Goal: Obtain resource: Download file/media

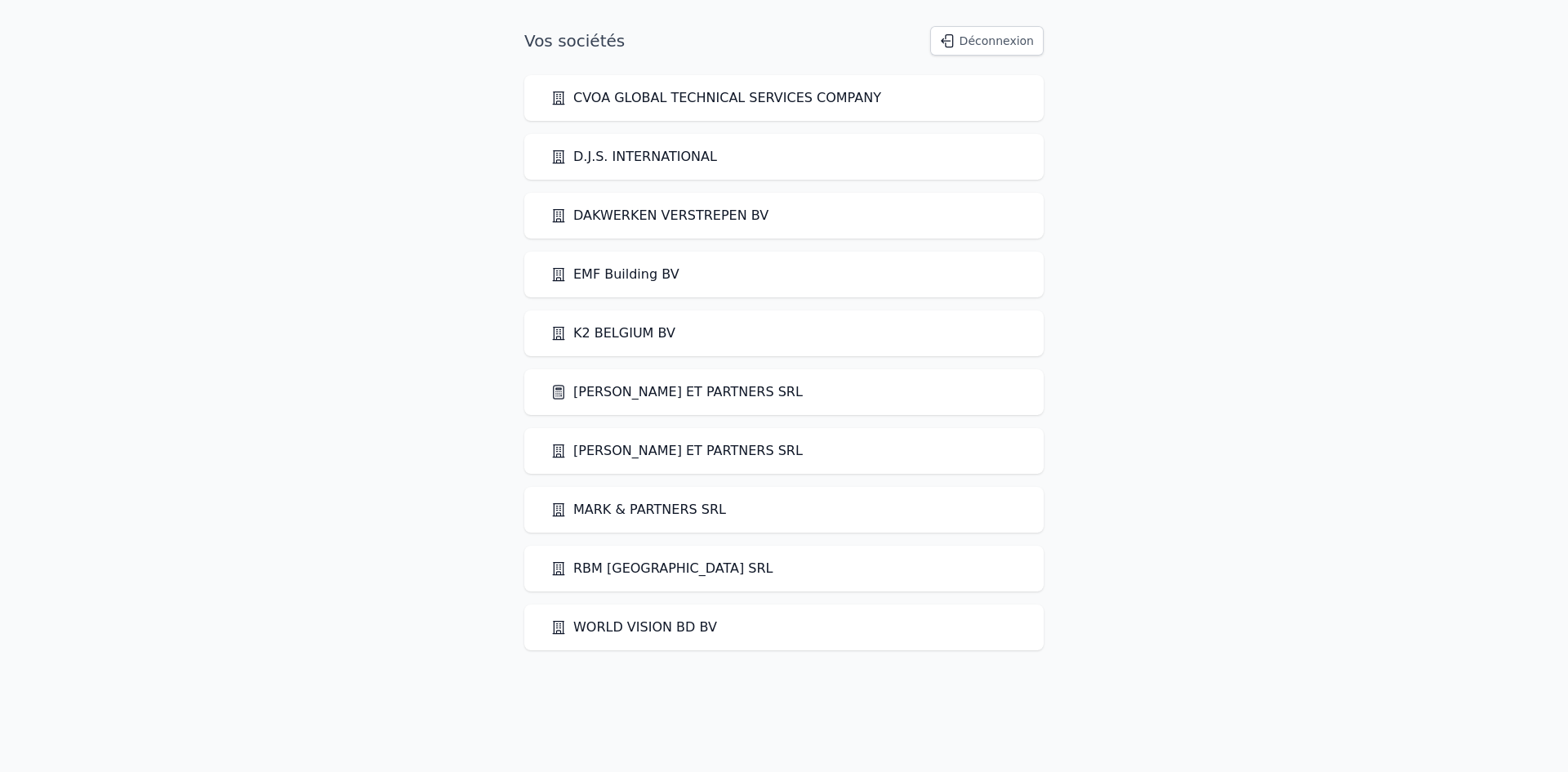
click at [579, 397] on link "[PERSON_NAME] ET PARTNERS SRL" at bounding box center [677, 392] width 252 height 20
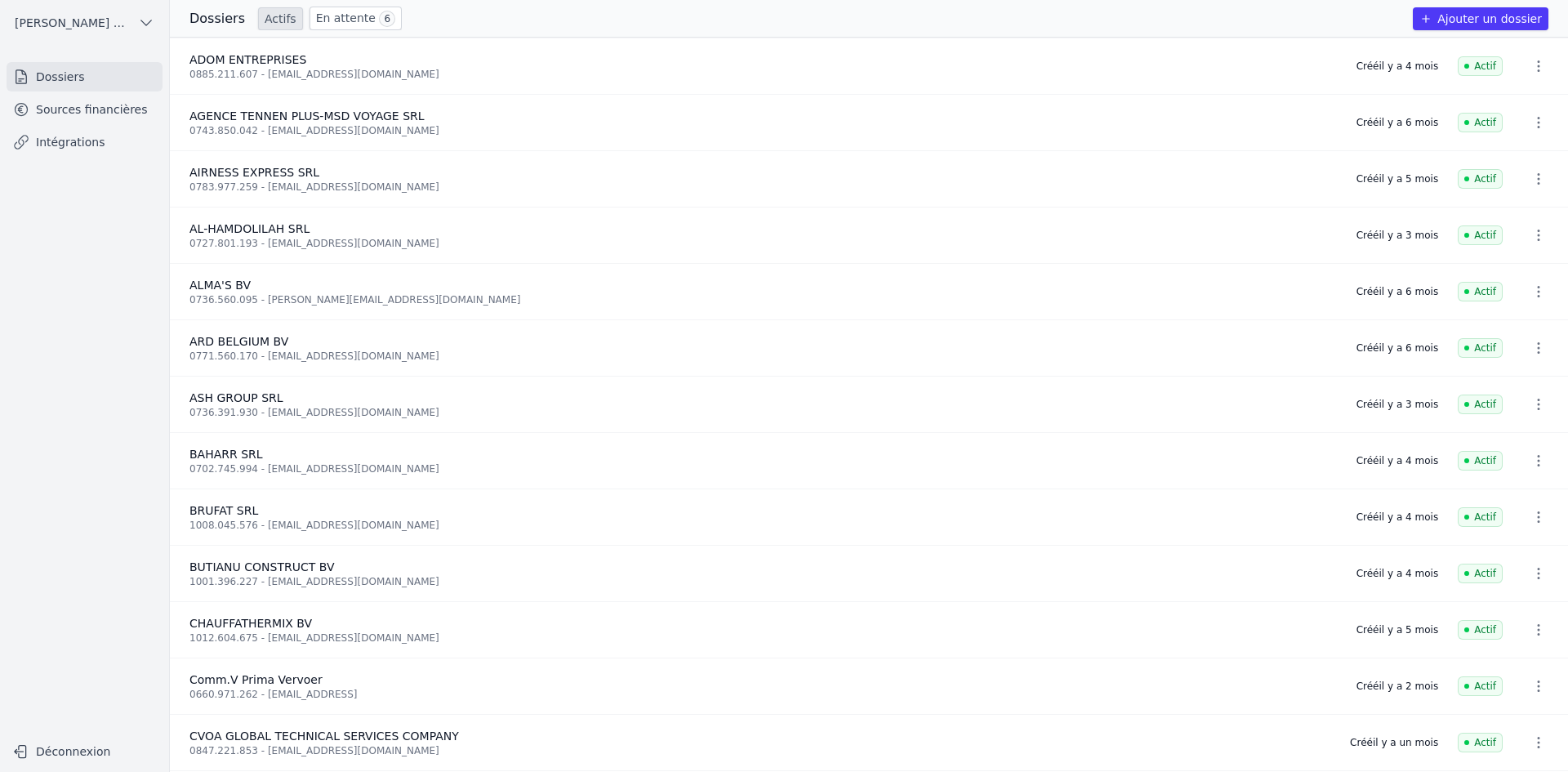
click at [77, 100] on link "Sources financières" at bounding box center [84, 109] width 156 height 30
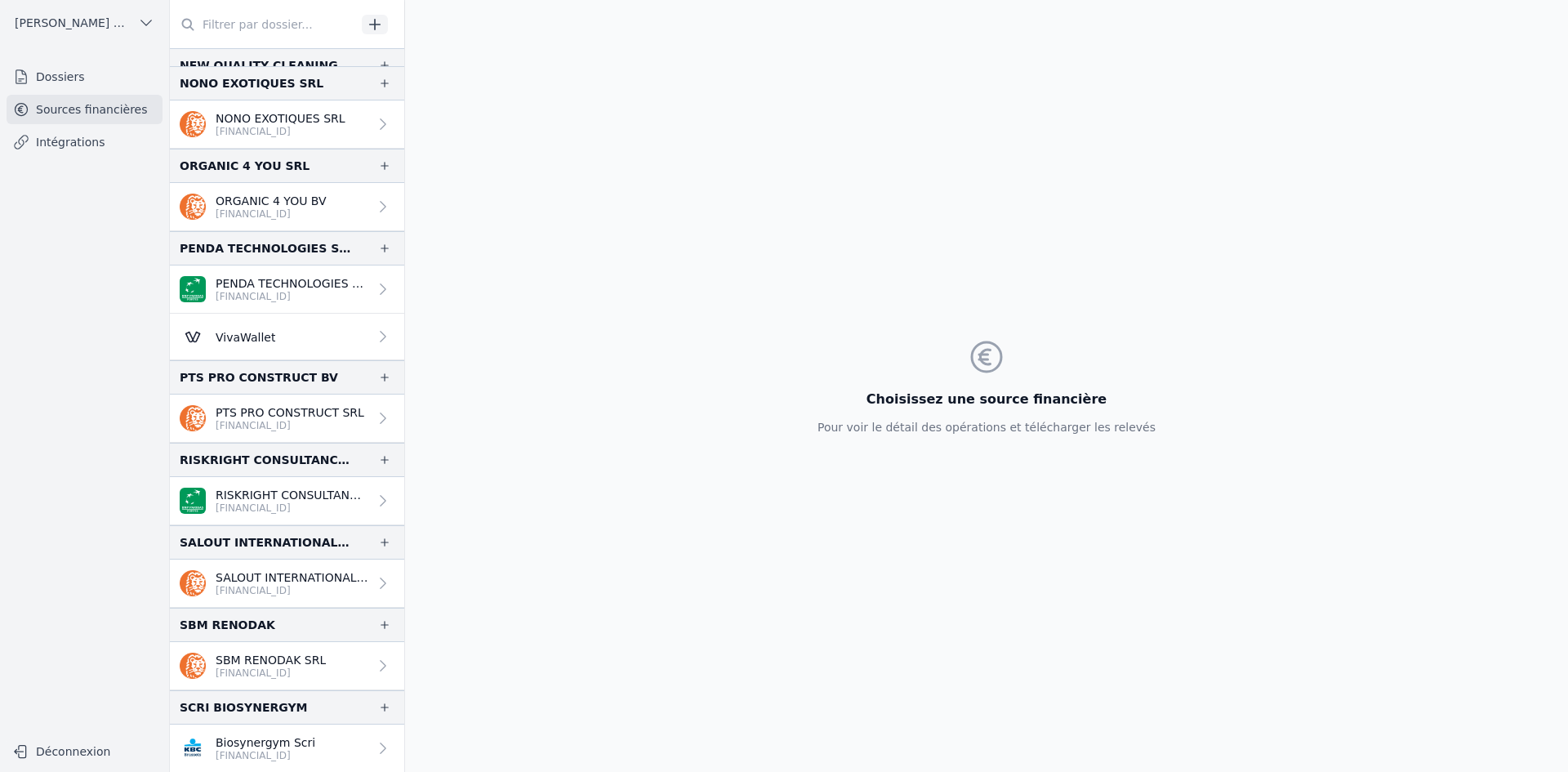
scroll to position [3348, 0]
click at [263, 493] on p "RISKRIGHT CONSULTANCY BV" at bounding box center [292, 493] width 153 height 16
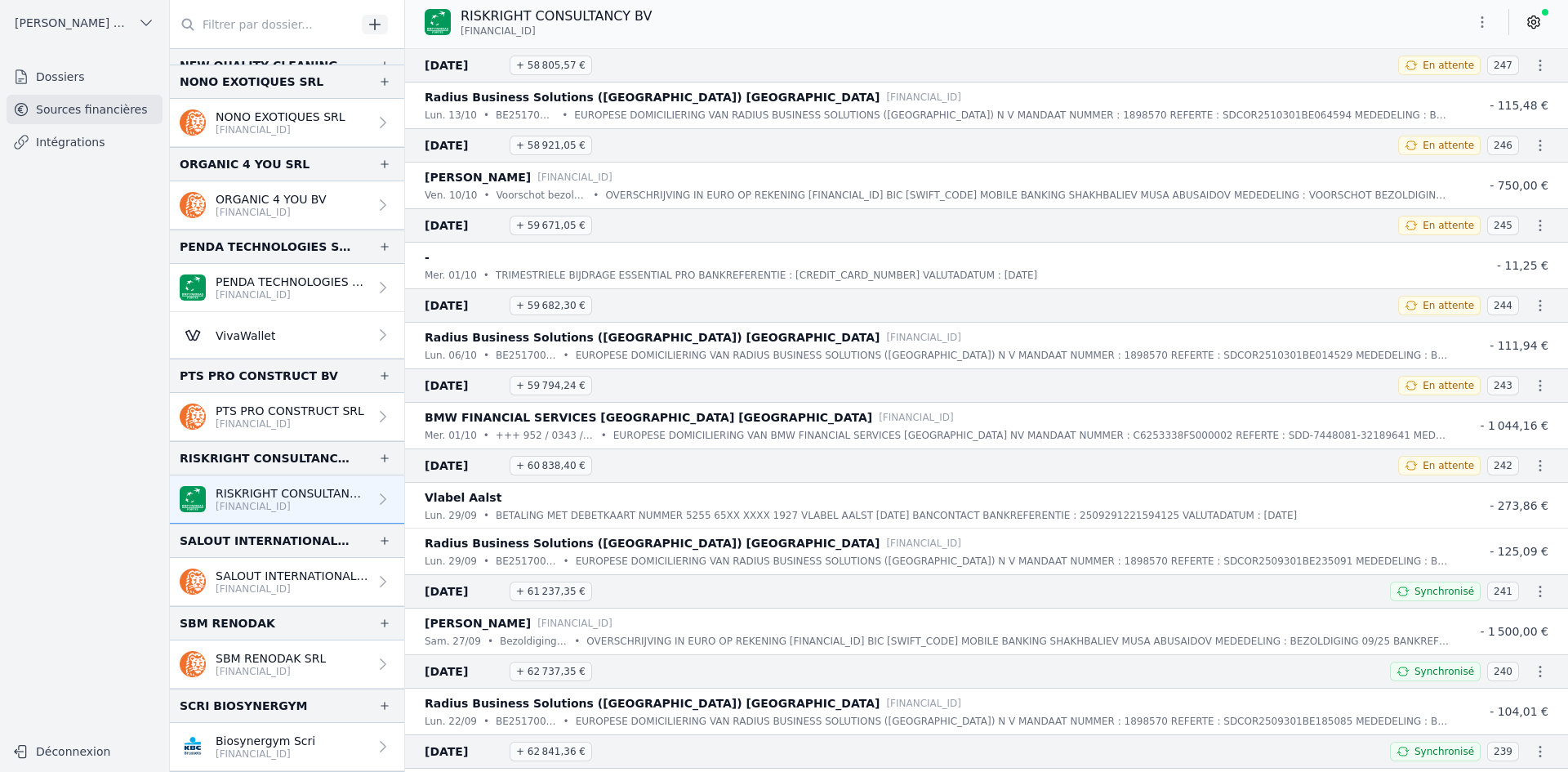
click at [1487, 30] on icon "button" at bounding box center [1482, 22] width 16 height 16
click at [1450, 90] on button "Exporter" at bounding box center [1443, 86] width 117 height 30
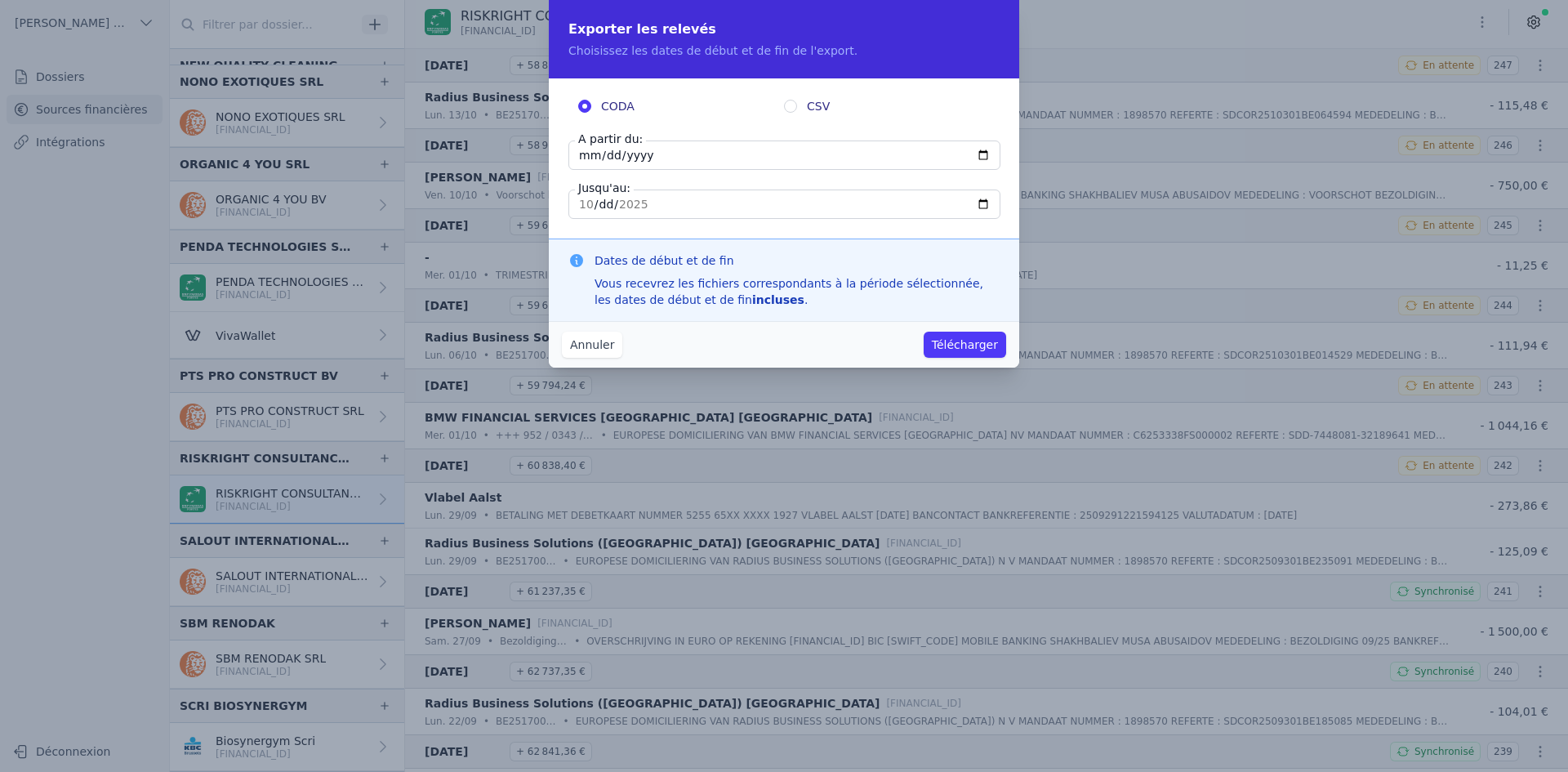
click at [588, 154] on input "[DATE]" at bounding box center [784, 156] width 432 height 30
type input "[DATE]"
click at [952, 335] on button "Télécharger" at bounding box center [965, 344] width 82 height 26
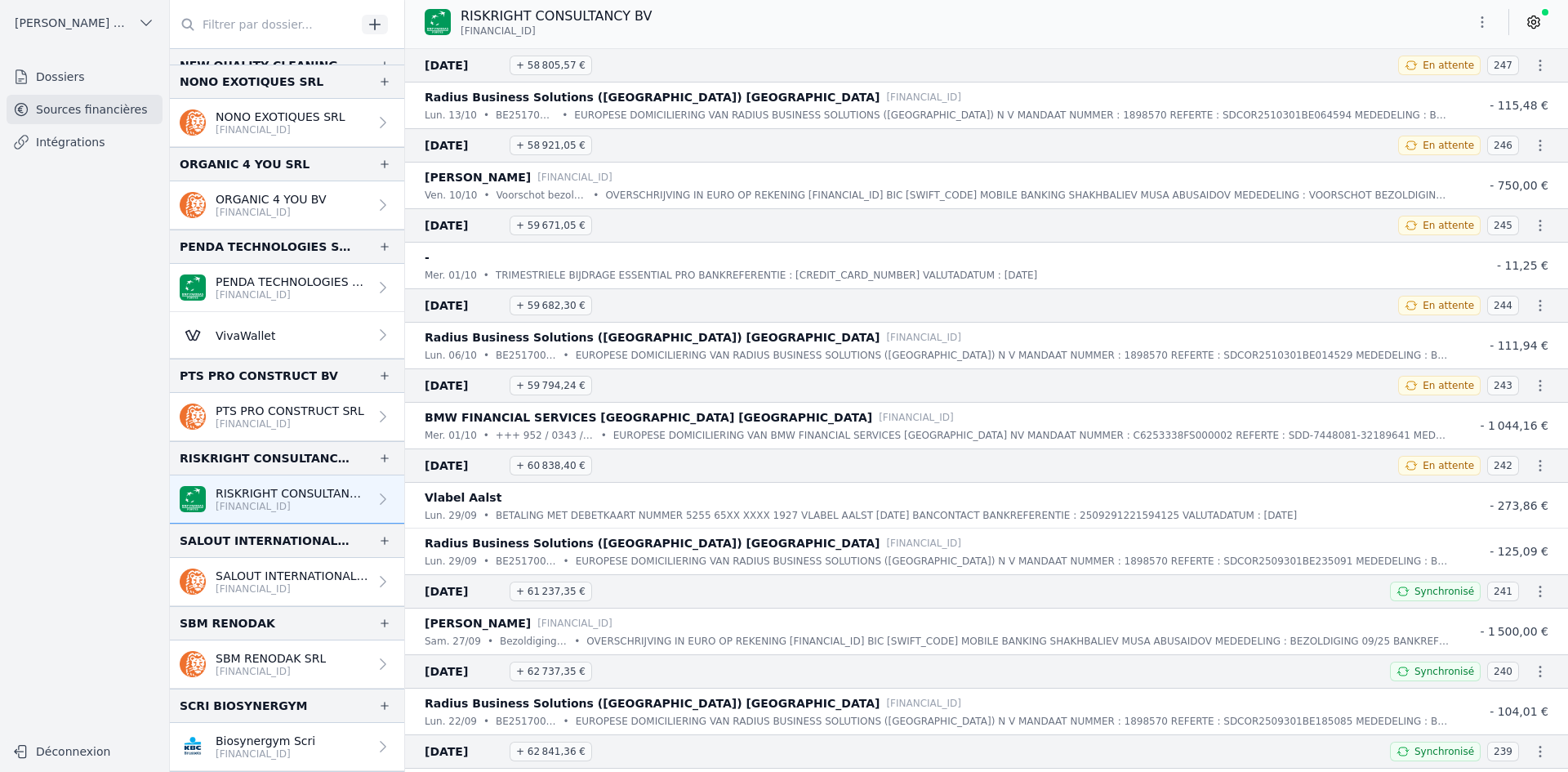
scroll to position [3429, 0]
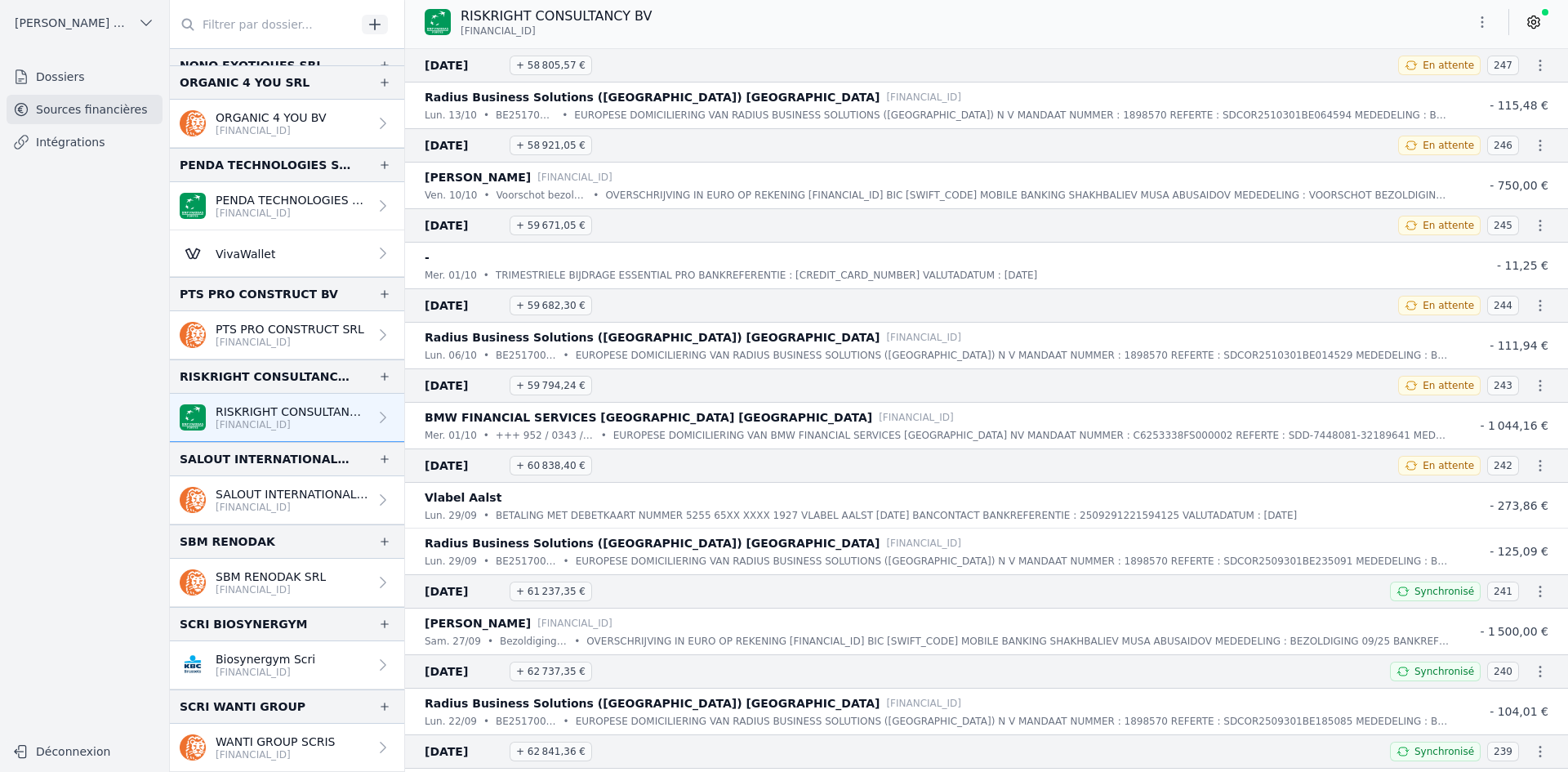
click at [256, 508] on p "[FINANCIAL_ID]" at bounding box center [292, 506] width 153 height 13
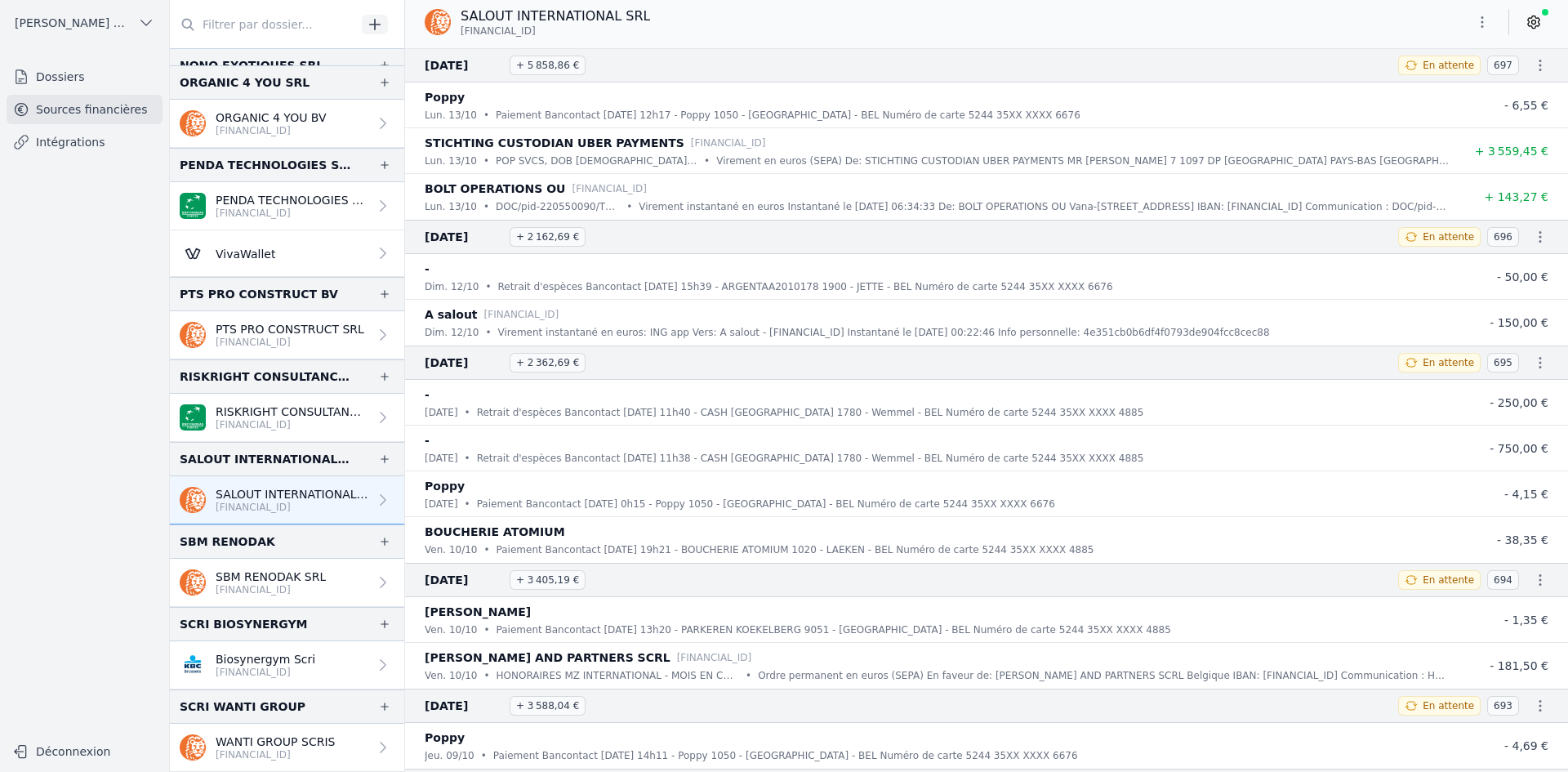
click at [1477, 21] on icon "button" at bounding box center [1482, 22] width 16 height 16
click at [1444, 85] on button "Exporter" at bounding box center [1443, 86] width 117 height 30
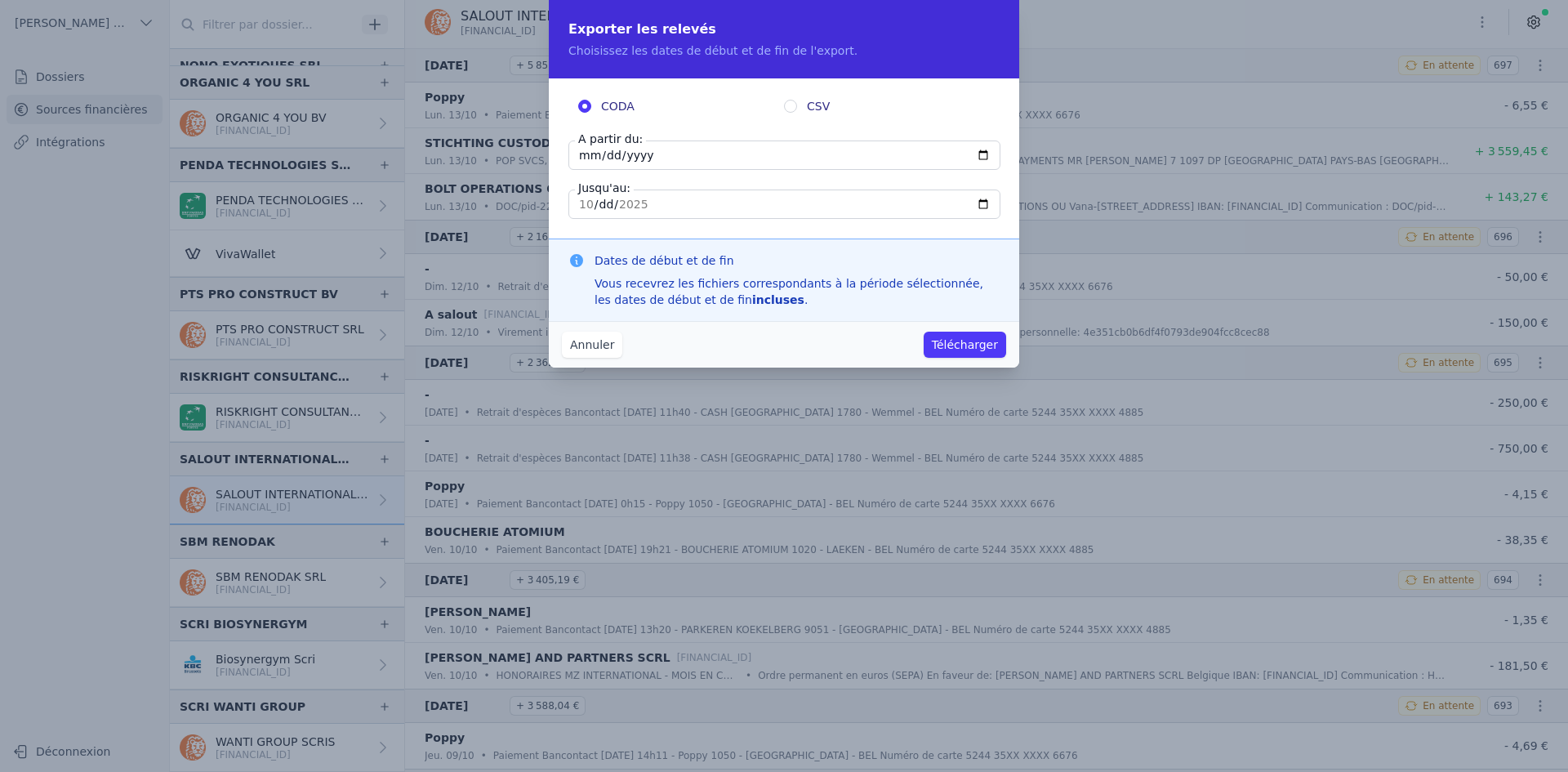
click at [583, 162] on input "[DATE]" at bounding box center [784, 156] width 432 height 30
type input "[DATE]"
click at [961, 345] on button "Télécharger" at bounding box center [965, 344] width 82 height 26
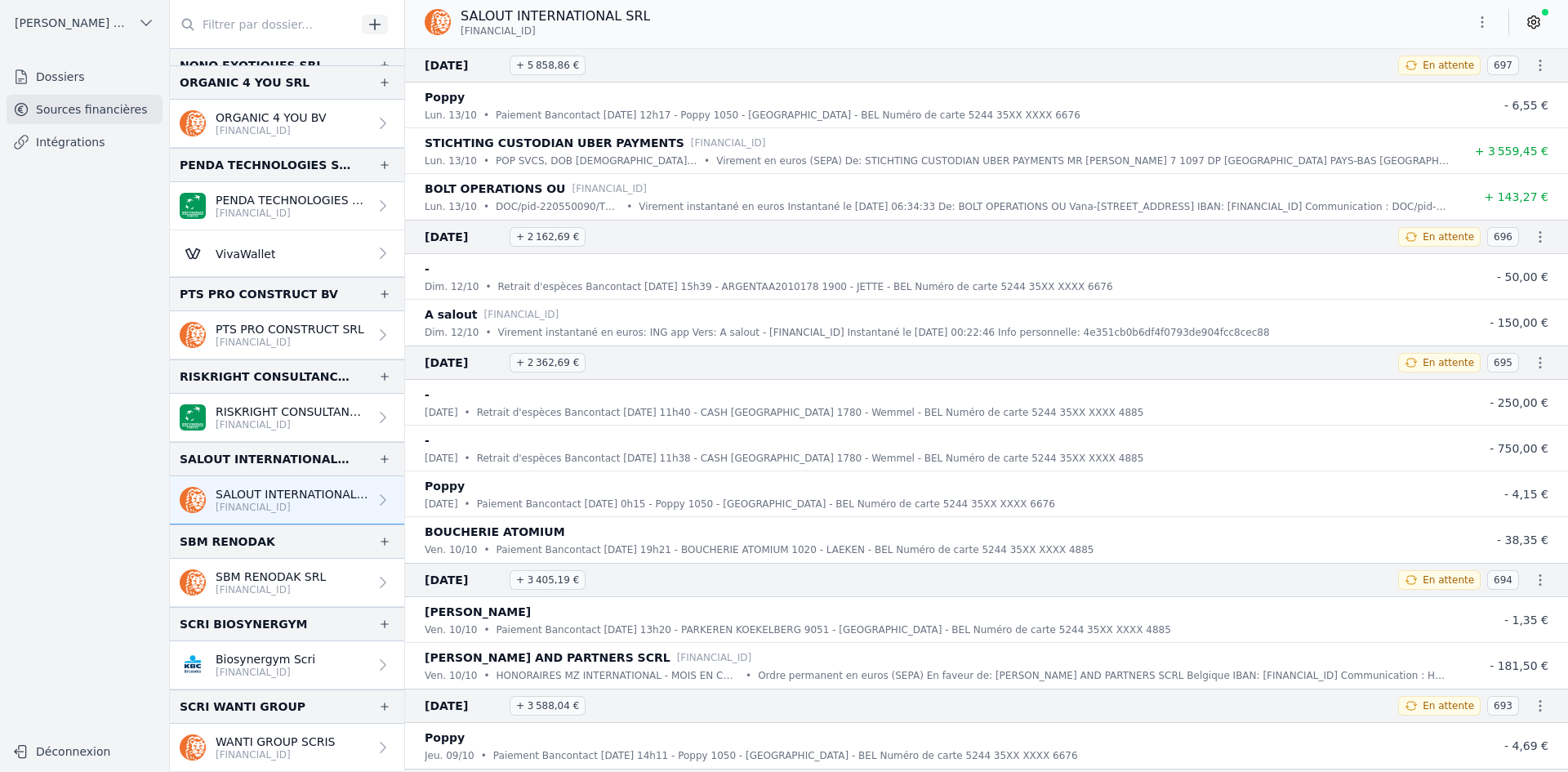
click at [237, 580] on p "SBM RENODAK SRL" at bounding box center [270, 577] width 110 height 16
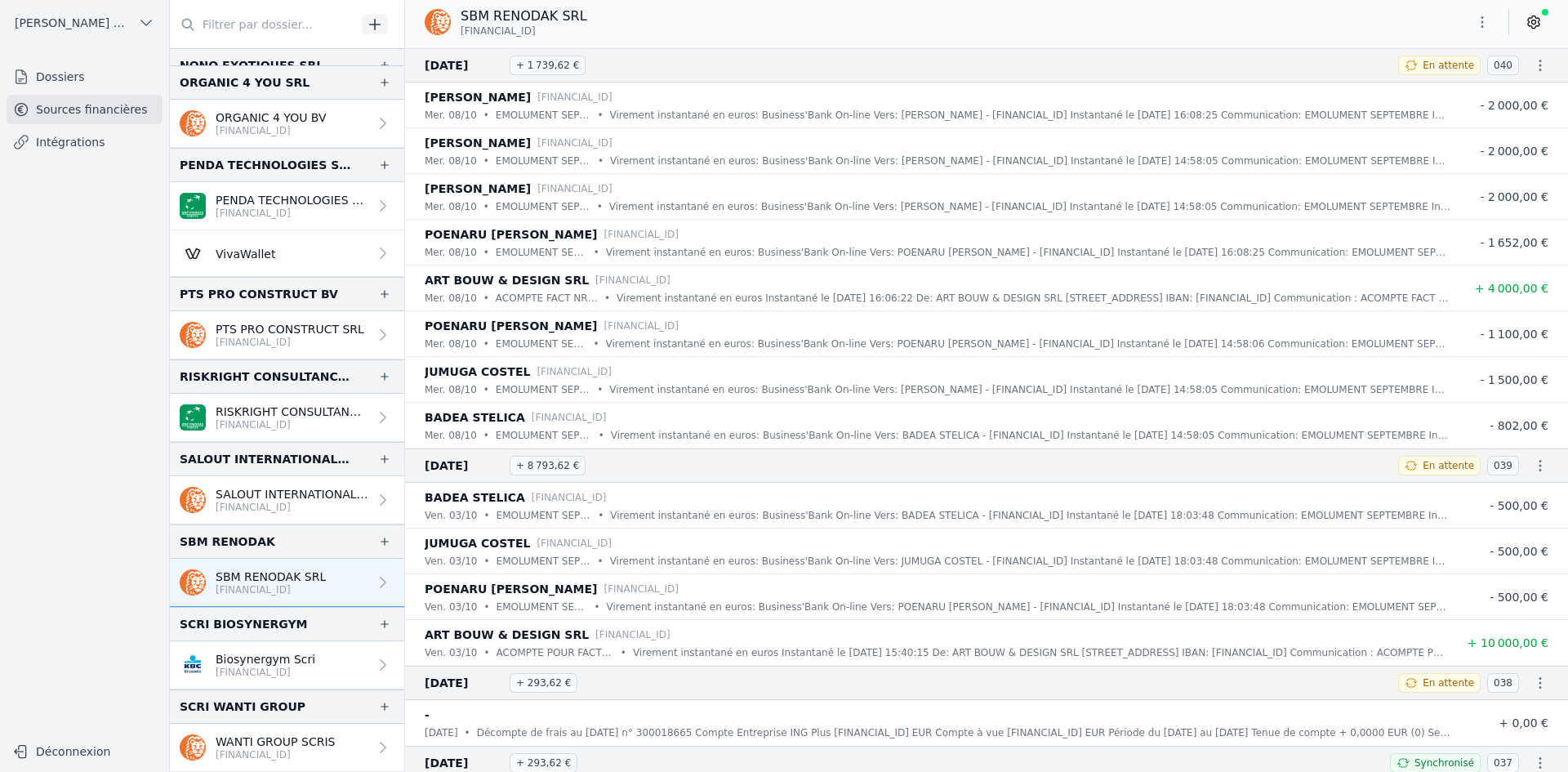
click at [1482, 23] on icon "button" at bounding box center [1483, 22] width 2 height 12
click at [1430, 79] on button "Exporter" at bounding box center [1443, 86] width 117 height 30
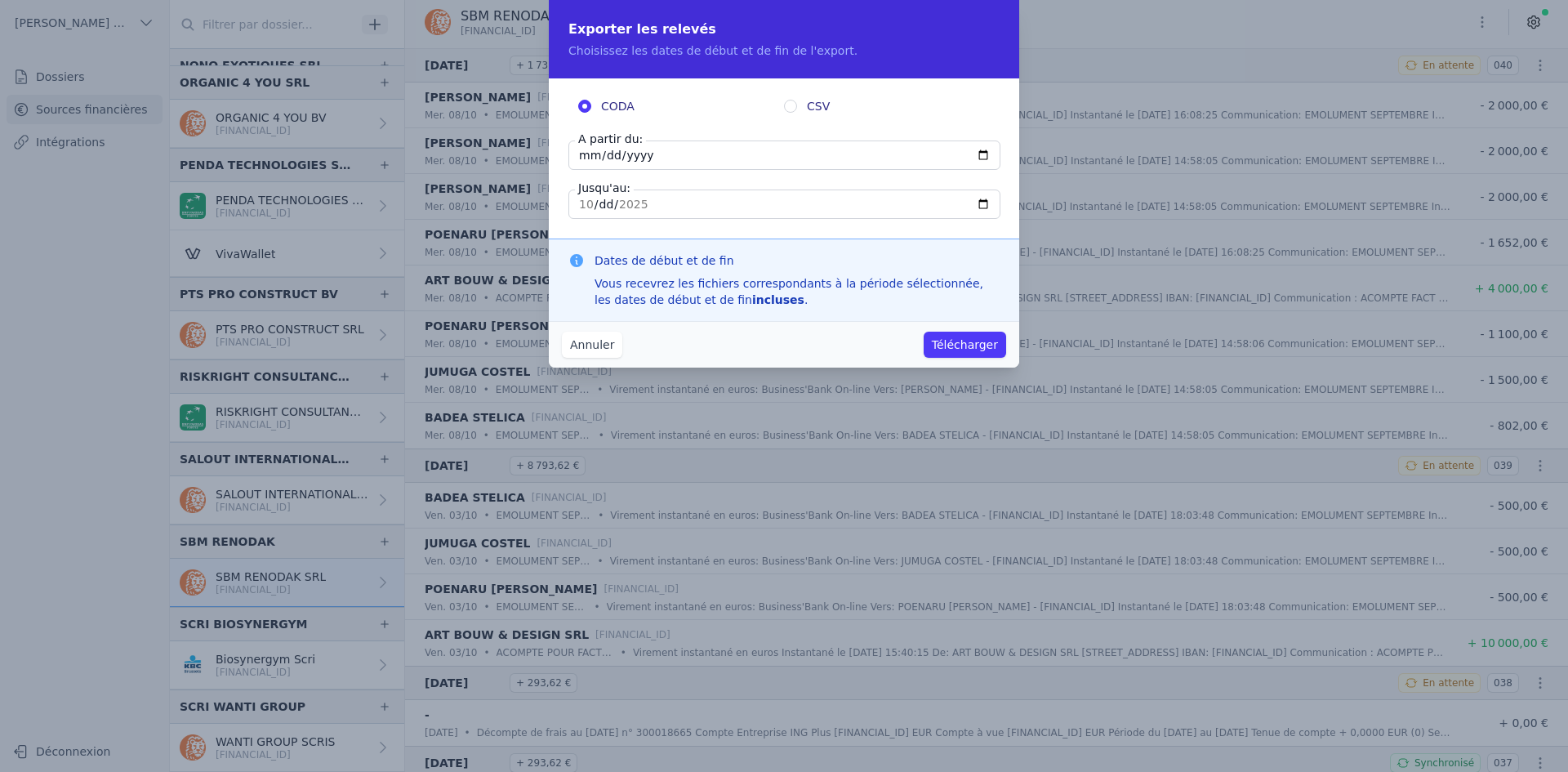
click at [579, 162] on input "[DATE]" at bounding box center [784, 156] width 432 height 30
type input "[DATE]"
click at [962, 348] on button "Télécharger" at bounding box center [965, 344] width 82 height 26
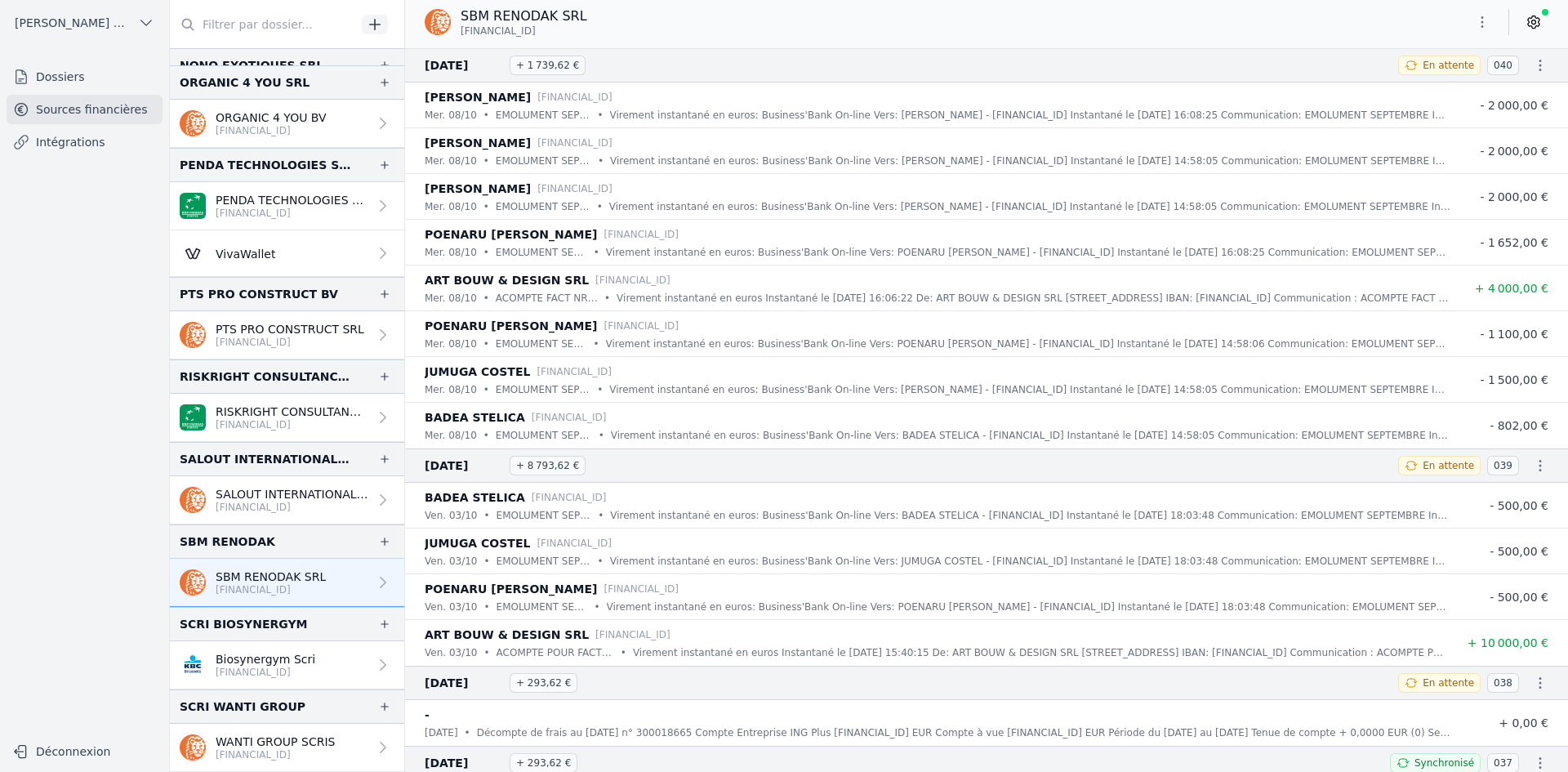
click at [292, 656] on p "Biosynergym Scri" at bounding box center [265, 659] width 99 height 16
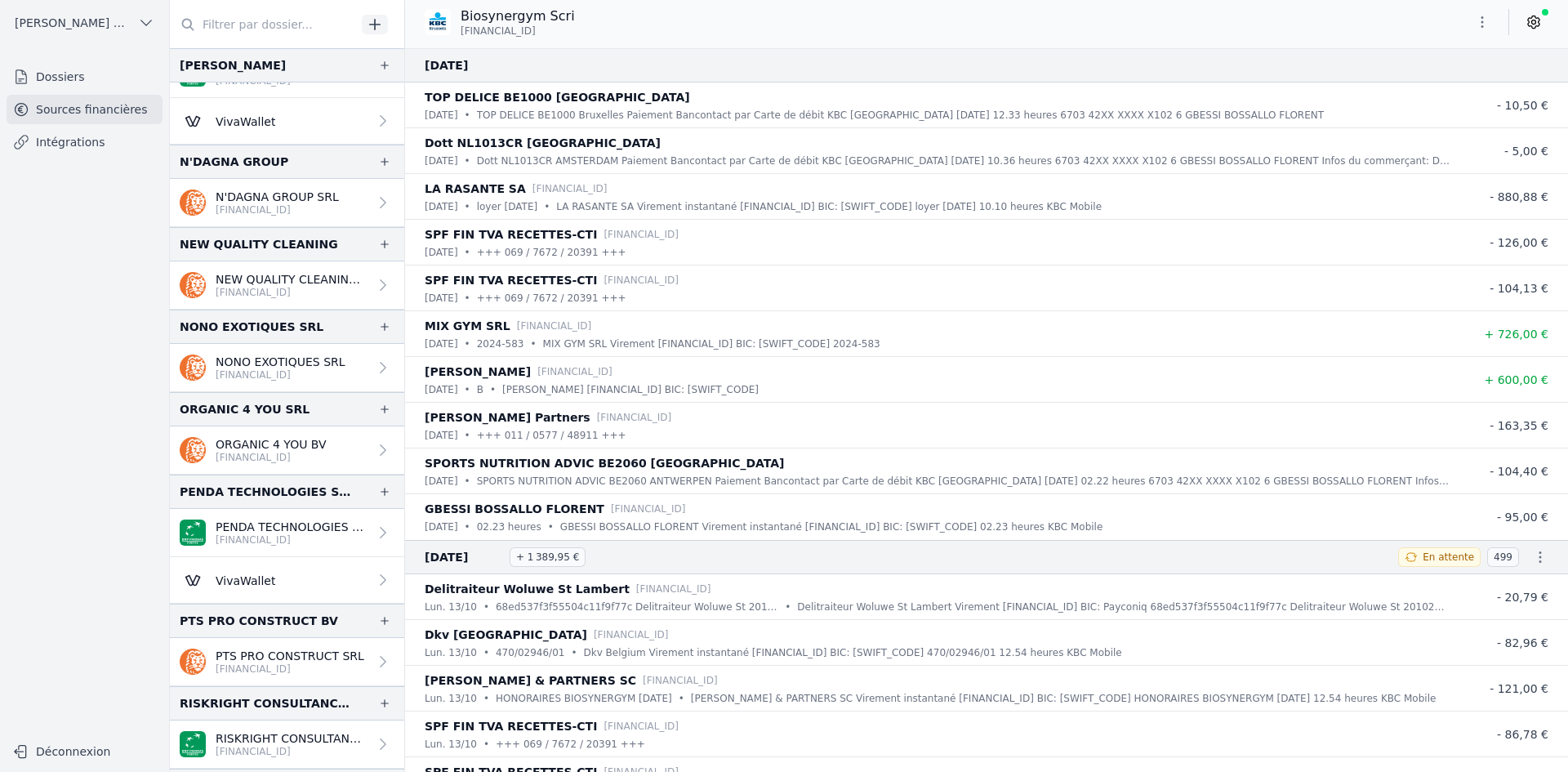
scroll to position [81, 0]
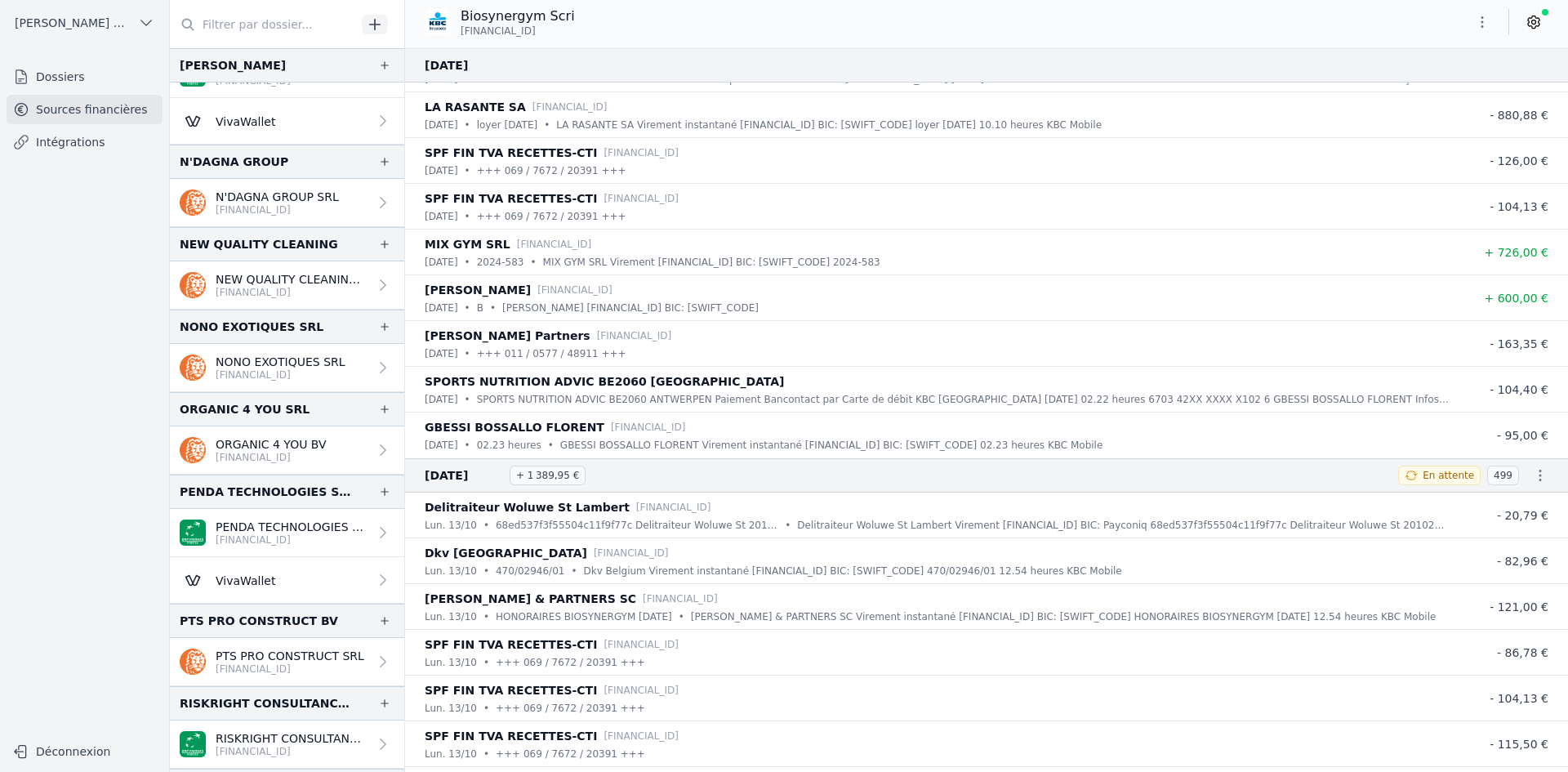
click at [1489, 26] on icon "button" at bounding box center [1482, 22] width 16 height 16
click at [1441, 77] on button "Exporter" at bounding box center [1443, 86] width 117 height 30
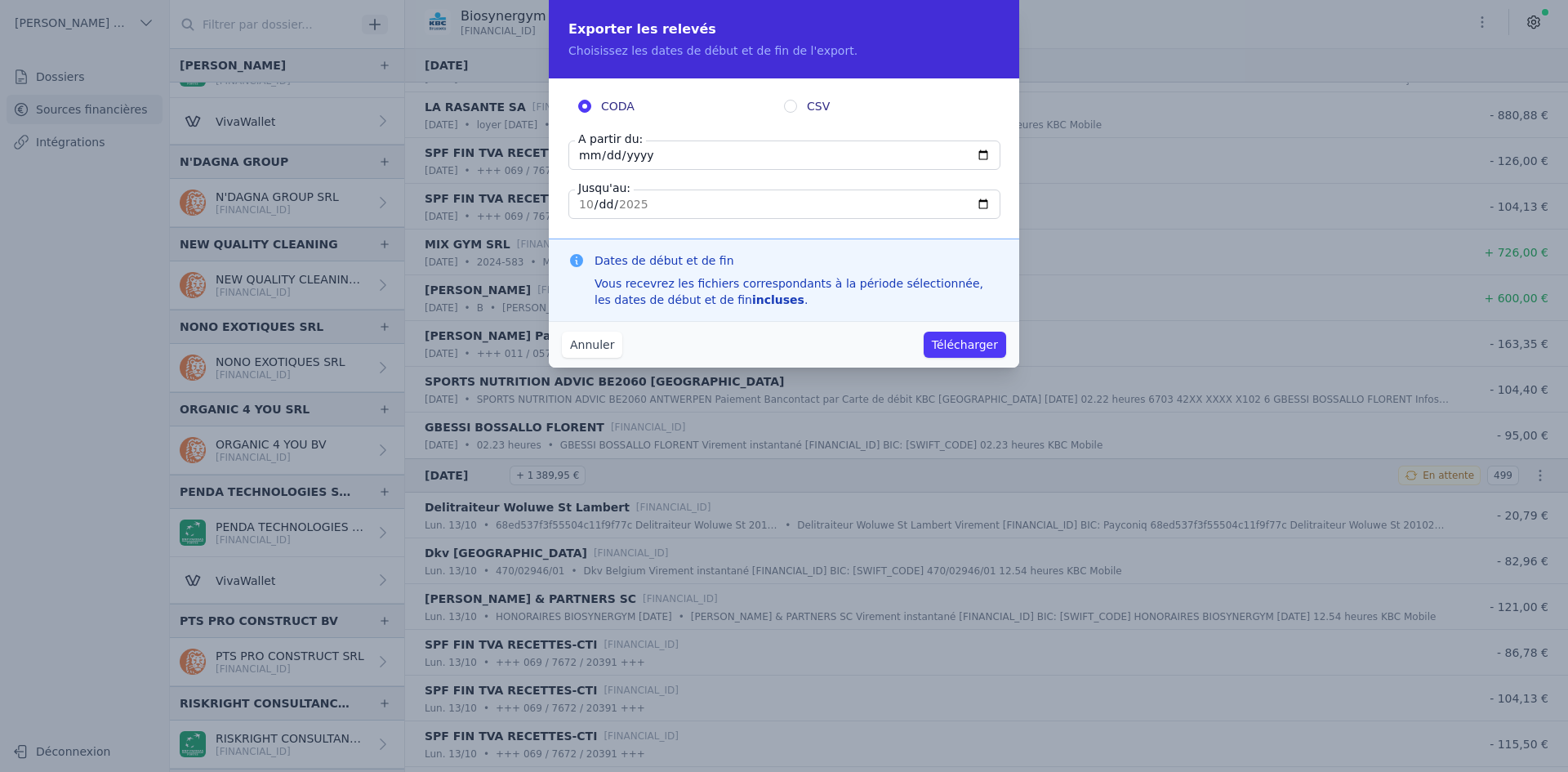
click at [571, 155] on input "[DATE]" at bounding box center [784, 156] width 432 height 30
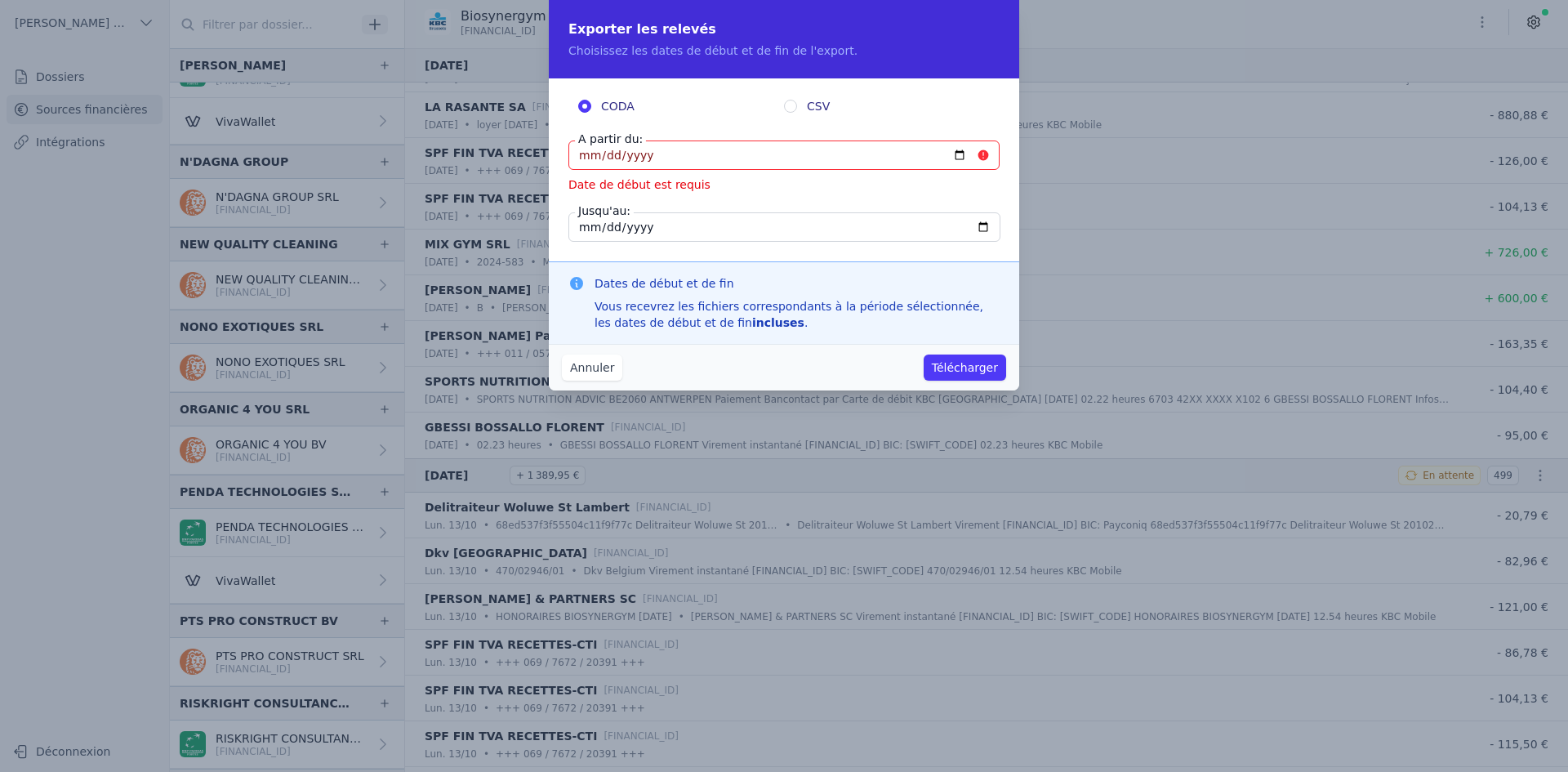
type input "[DATE]"
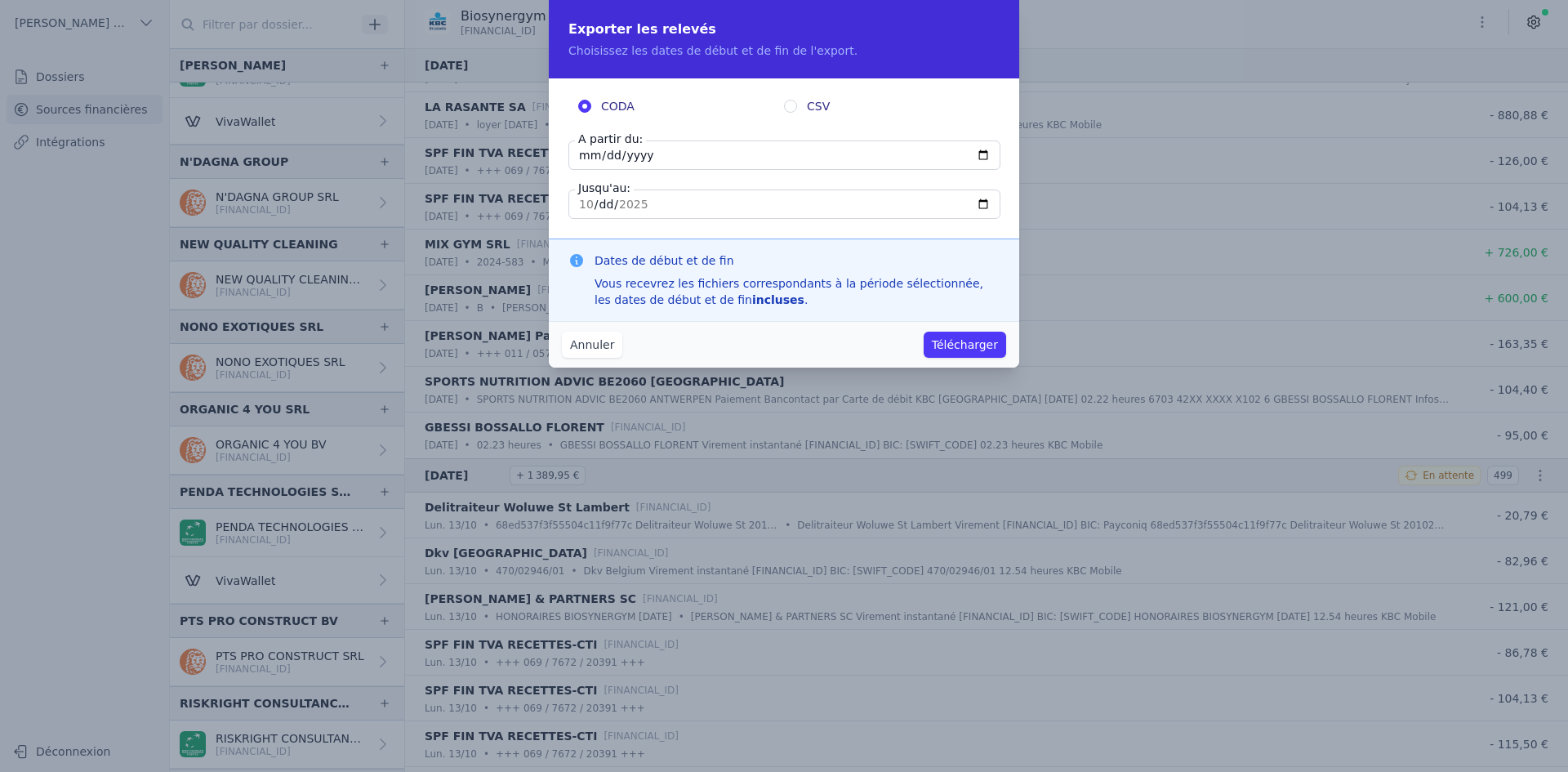
click at [939, 339] on button "Télécharger" at bounding box center [965, 344] width 82 height 26
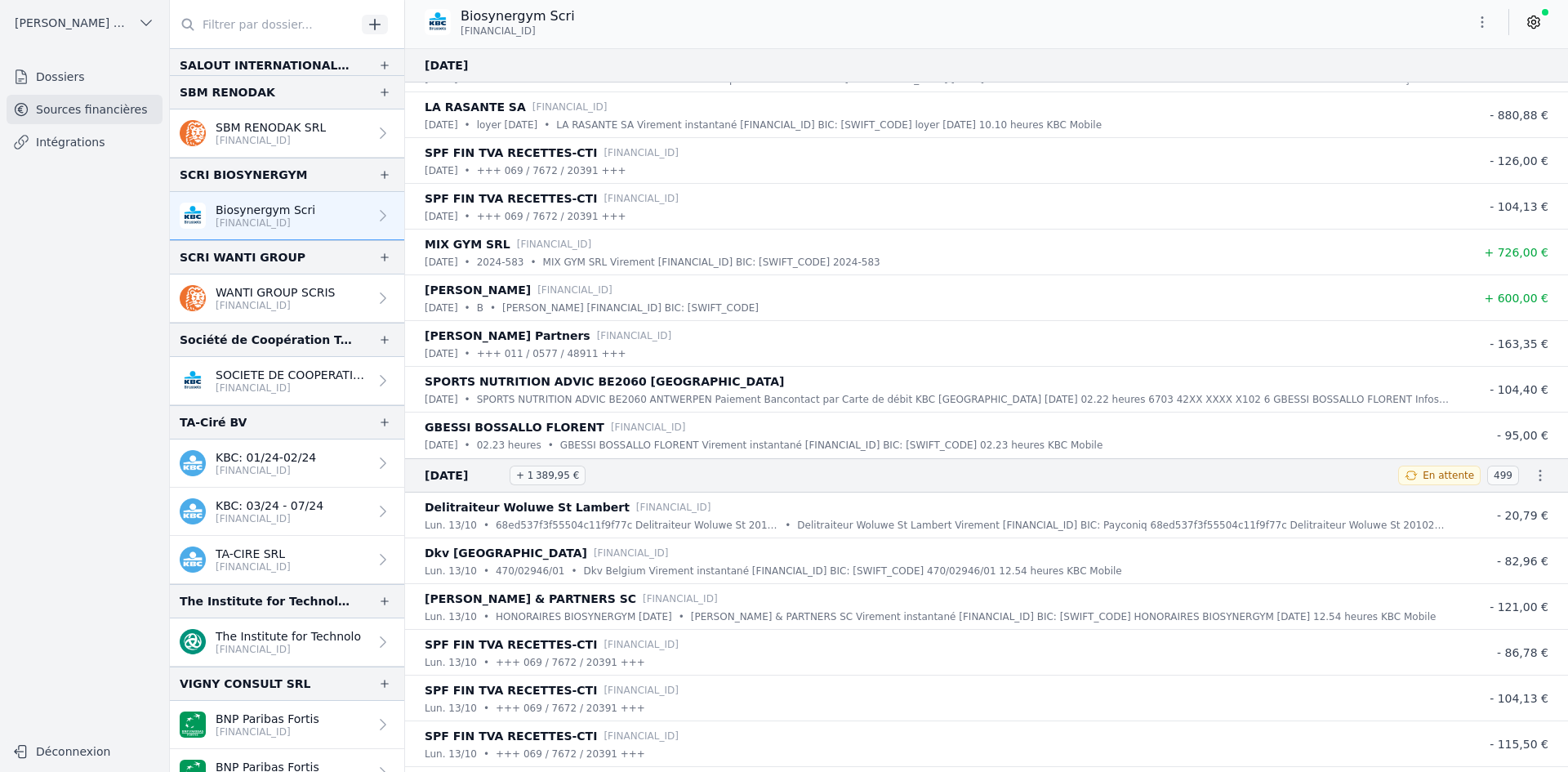
scroll to position [3872, 0]
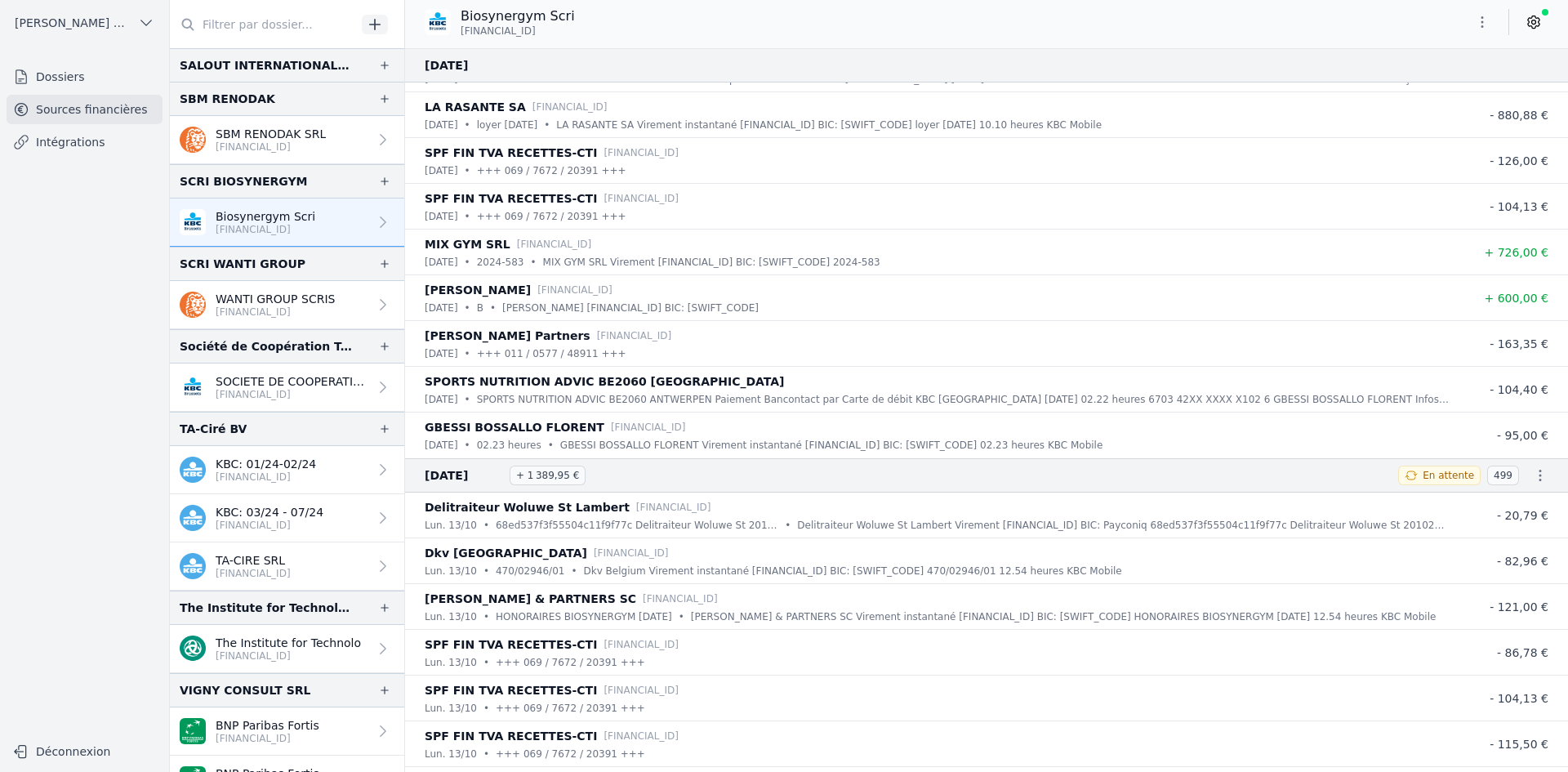
click at [274, 302] on p "WANTI GROUP SCRIS" at bounding box center [275, 299] width 119 height 16
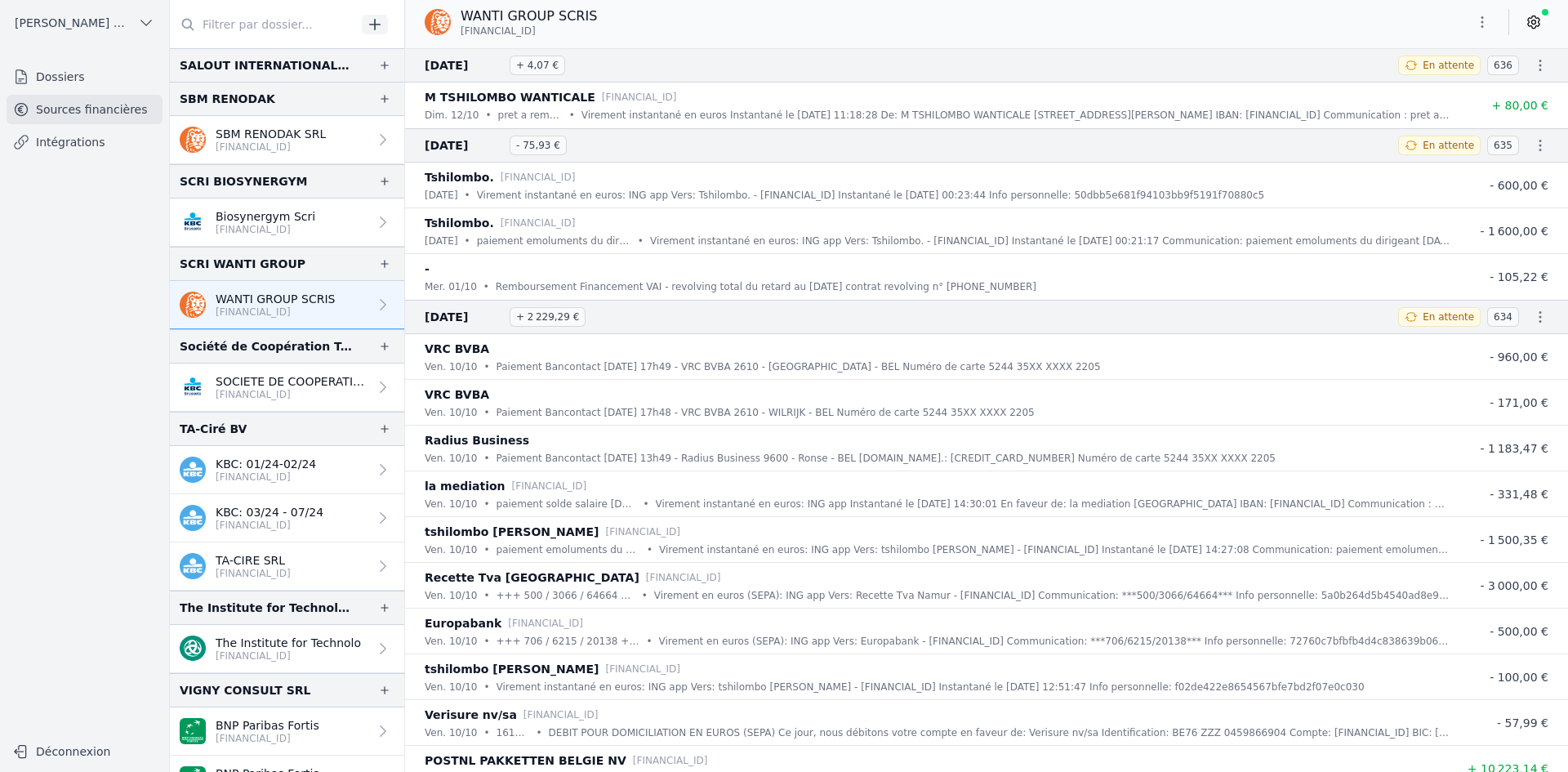
click at [1477, 27] on icon "button" at bounding box center [1482, 22] width 16 height 16
click at [1423, 94] on button "Exporter" at bounding box center [1443, 86] width 117 height 30
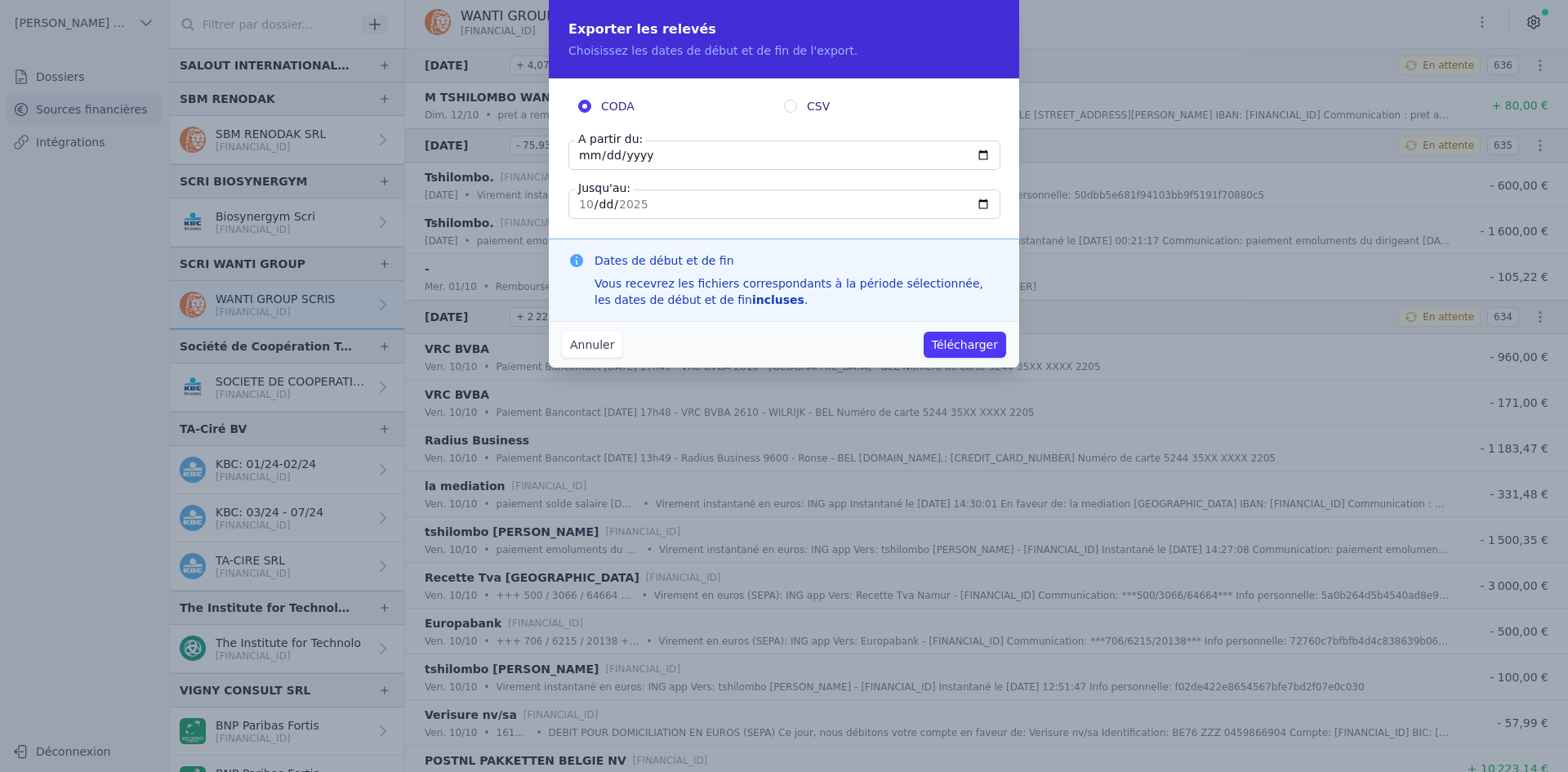
click at [589, 159] on input "[DATE]" at bounding box center [784, 156] width 432 height 30
type input "[DATE]"
click at [971, 352] on button "Télécharger" at bounding box center [965, 344] width 82 height 26
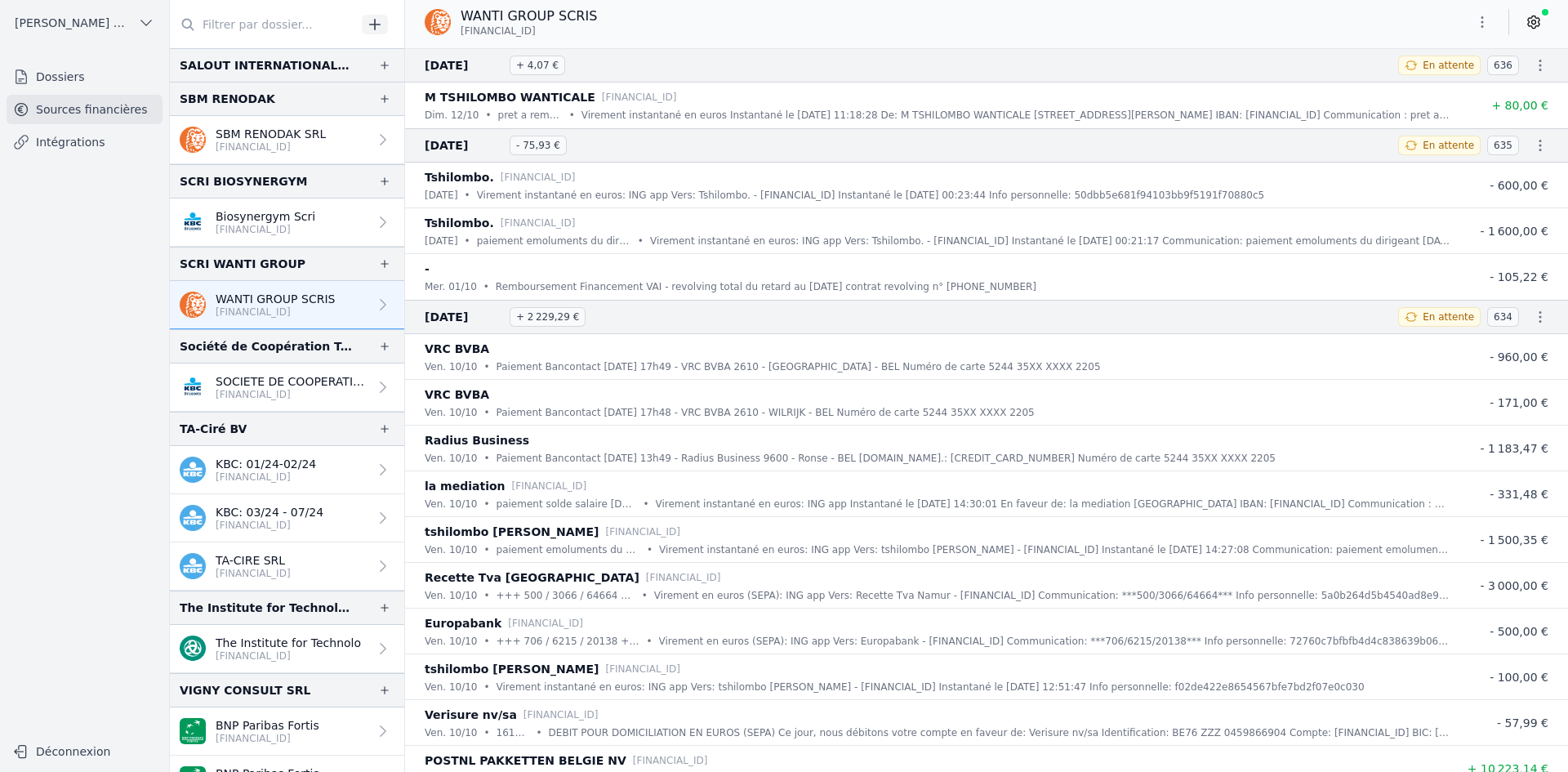
click at [291, 383] on p "SOCIETE DE COOPERATION TECHNIQUE SR" at bounding box center [292, 381] width 153 height 16
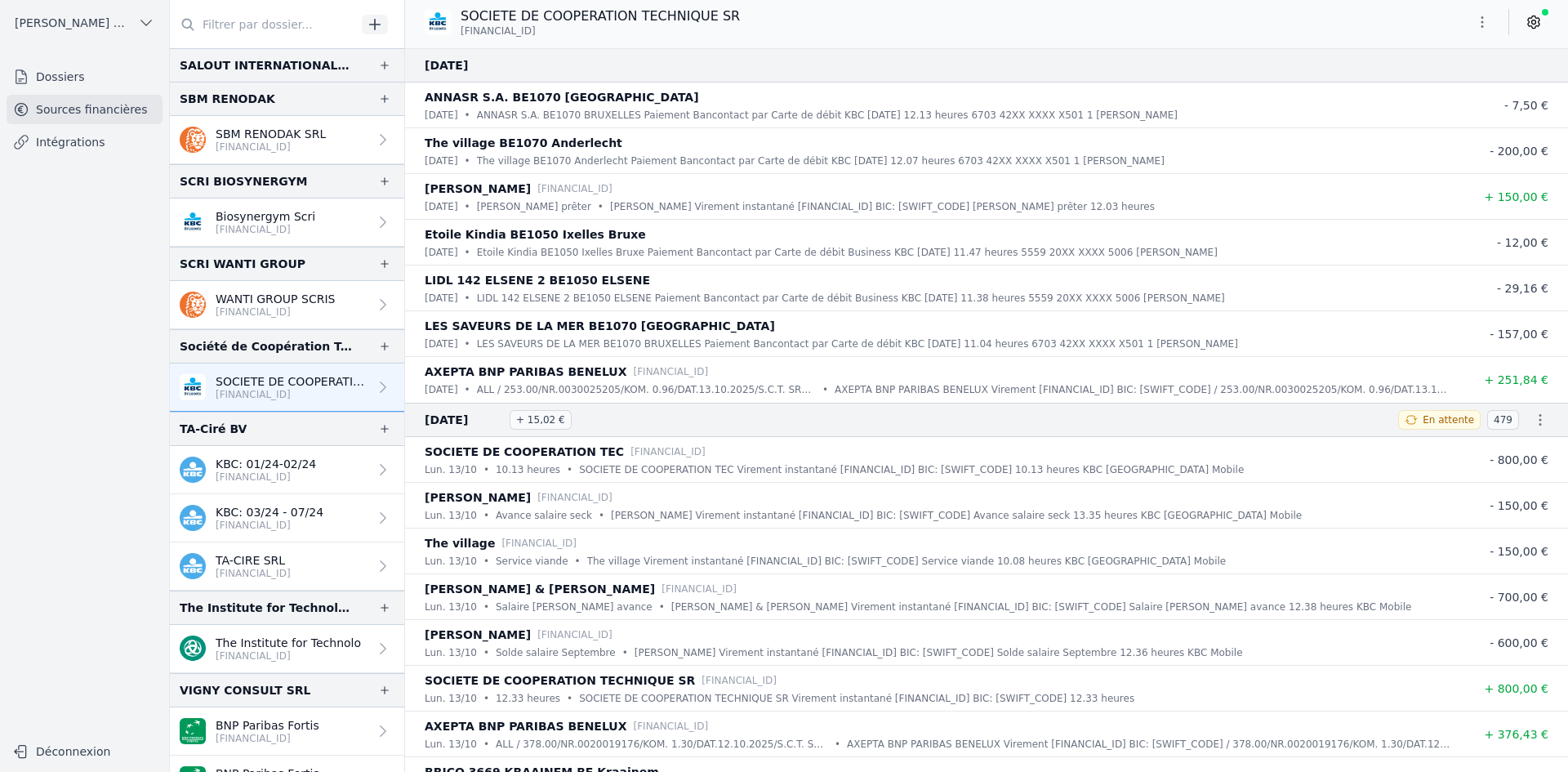
click at [1494, 19] on button "button" at bounding box center [1482, 22] width 33 height 26
drag, startPoint x: 1443, startPoint y: 91, endPoint x: 1431, endPoint y: 88, distance: 12.4
click at [1442, 92] on button "Exporter" at bounding box center [1443, 86] width 117 height 30
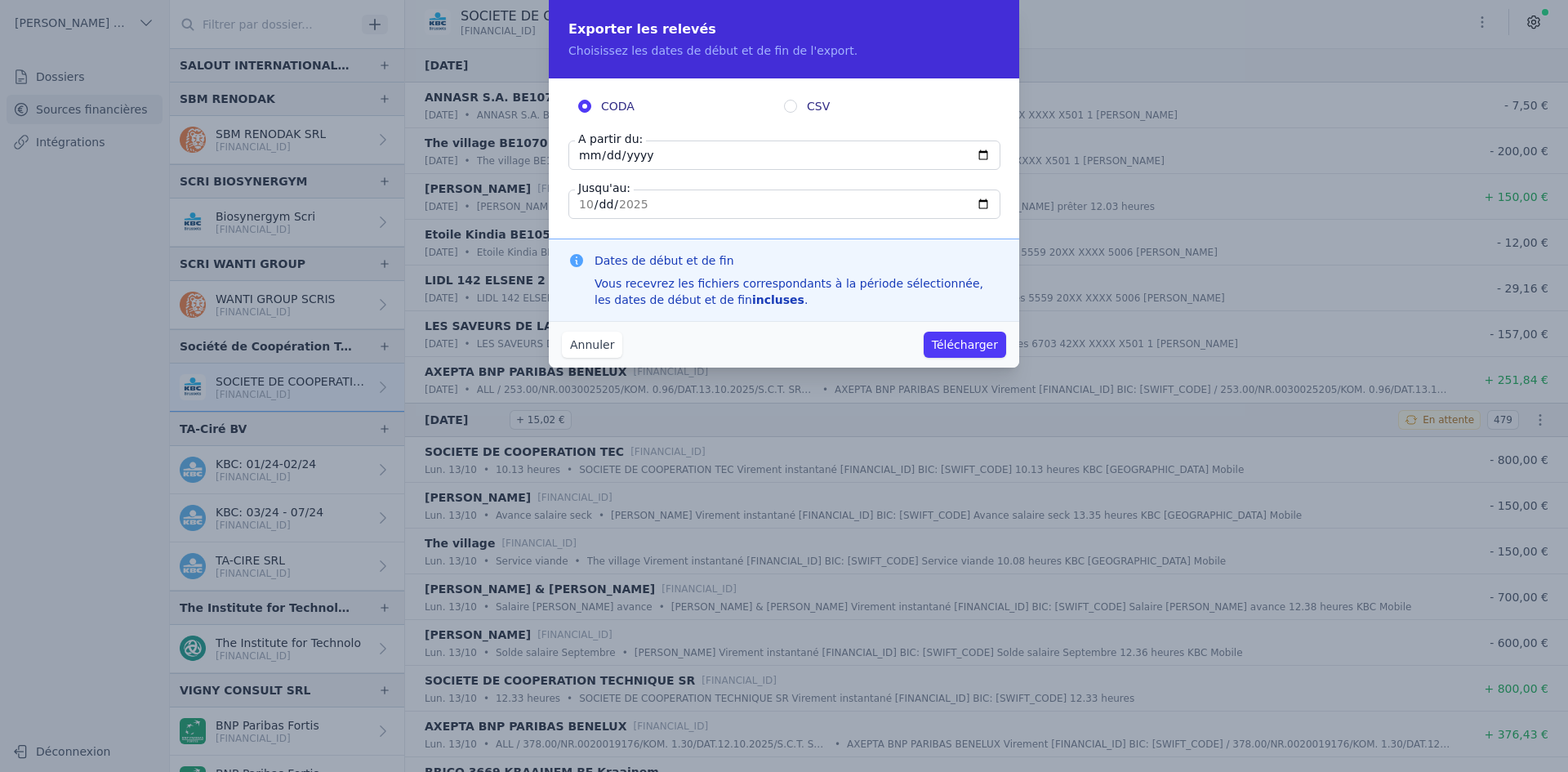
click at [587, 160] on input "[DATE]" at bounding box center [784, 156] width 432 height 30
type input "[DATE]"
click at [969, 341] on button "Télécharger" at bounding box center [965, 344] width 82 height 26
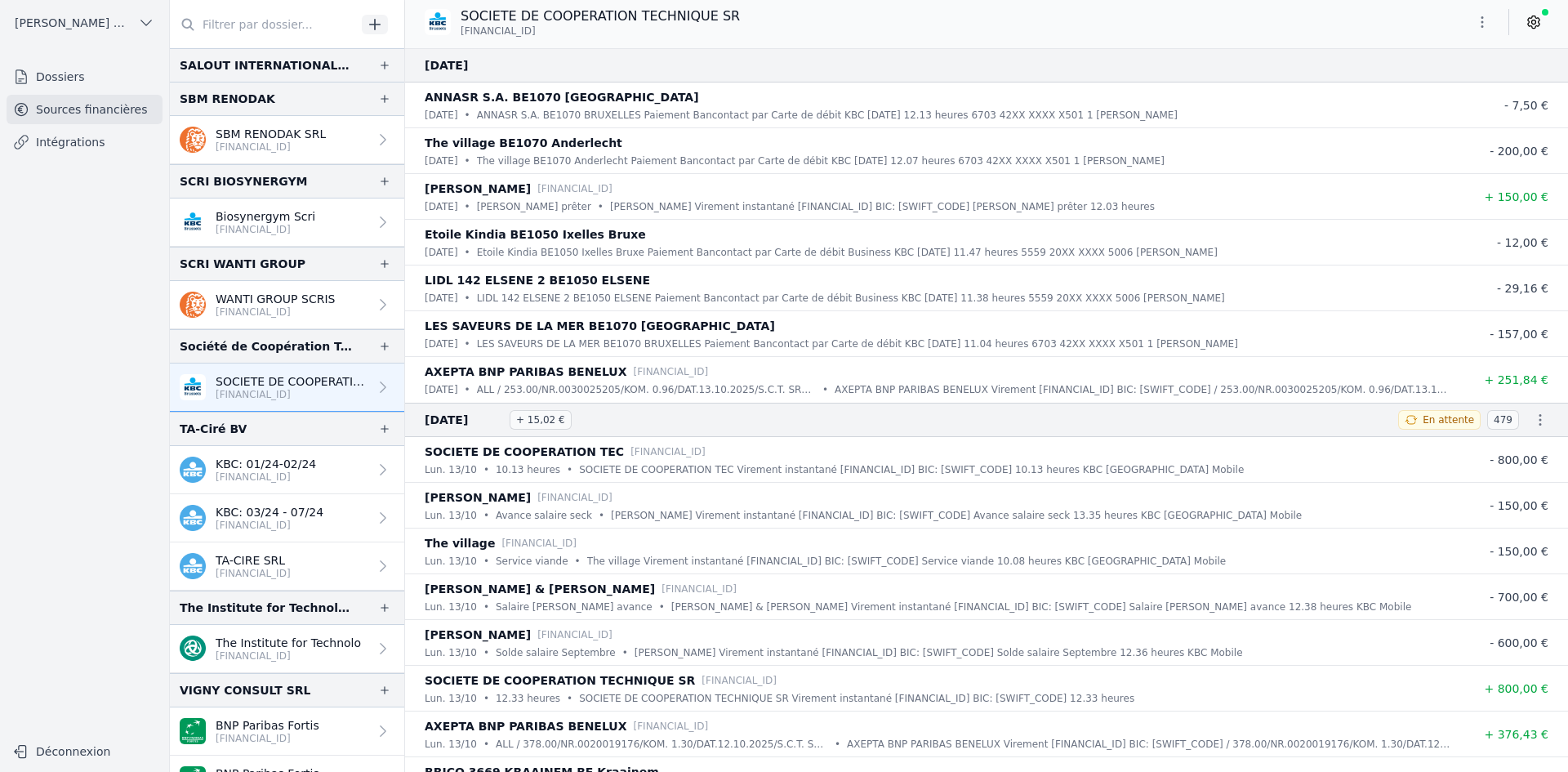
click at [295, 651] on p "[FINANCIAL_ID]" at bounding box center [288, 655] width 145 height 13
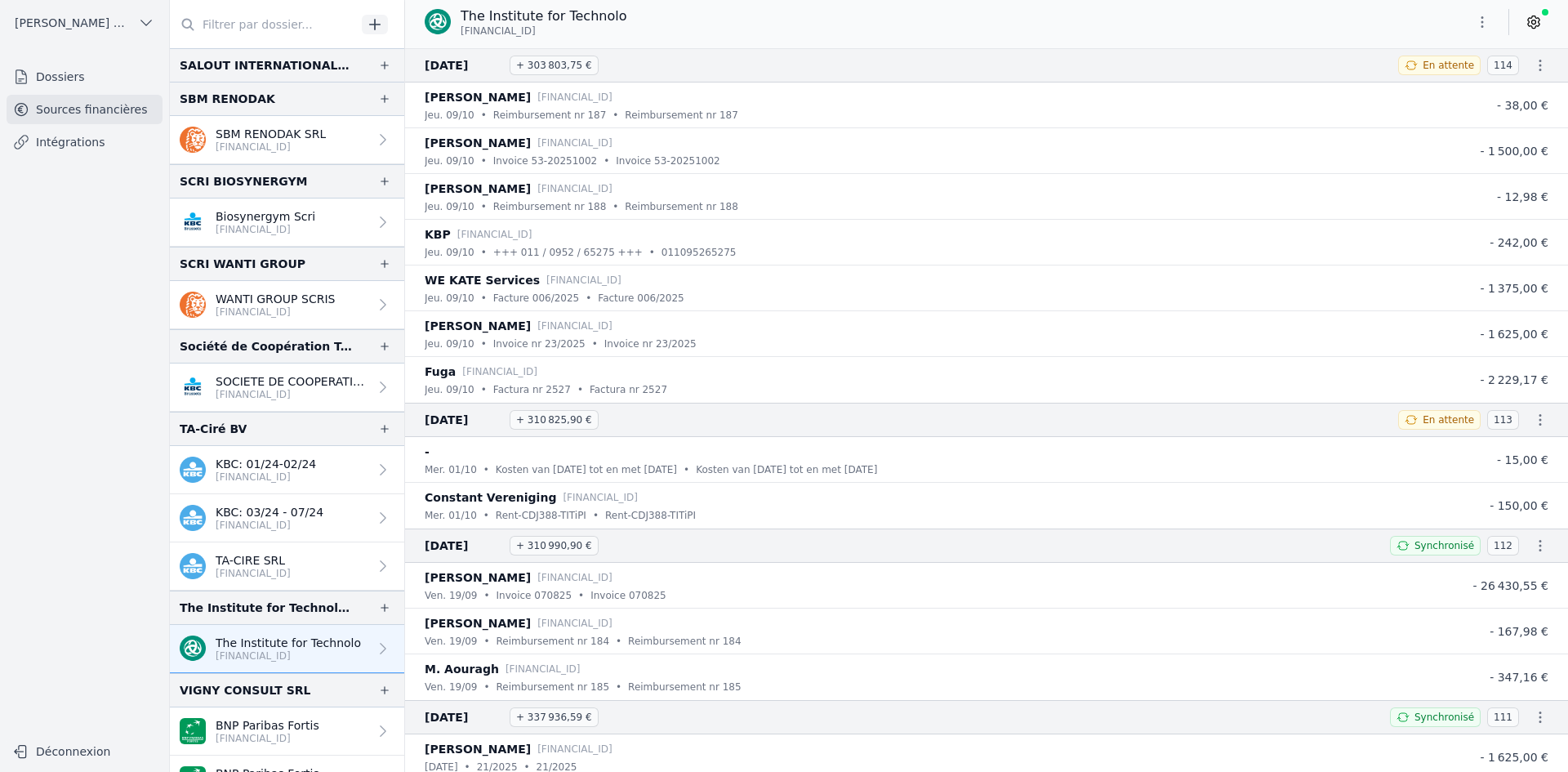
click at [256, 574] on p "[FINANCIAL_ID]" at bounding box center [253, 573] width 75 height 13
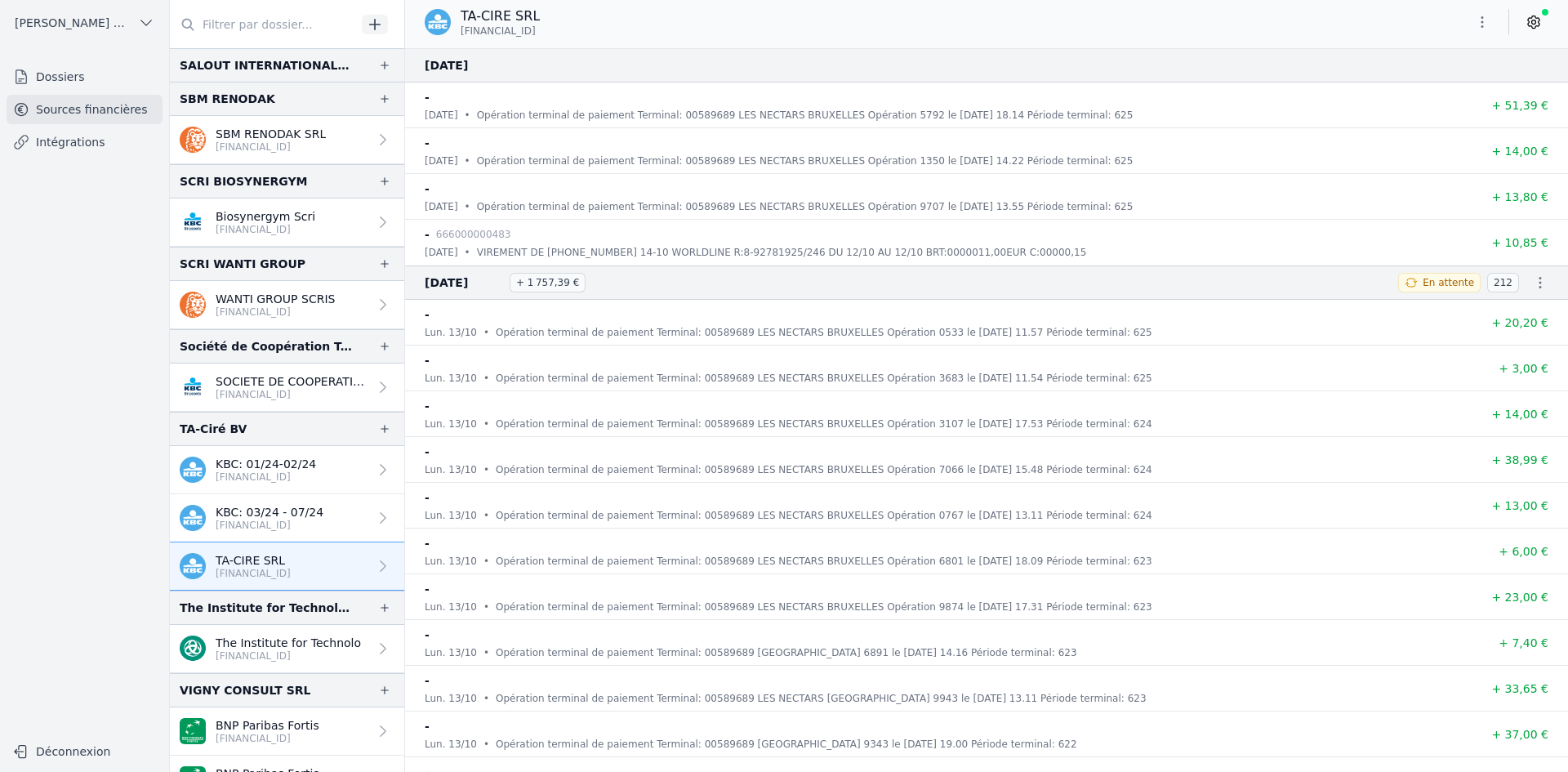
click at [1481, 23] on icon "button" at bounding box center [1482, 22] width 16 height 16
click at [1436, 91] on button "Exporter" at bounding box center [1443, 86] width 117 height 30
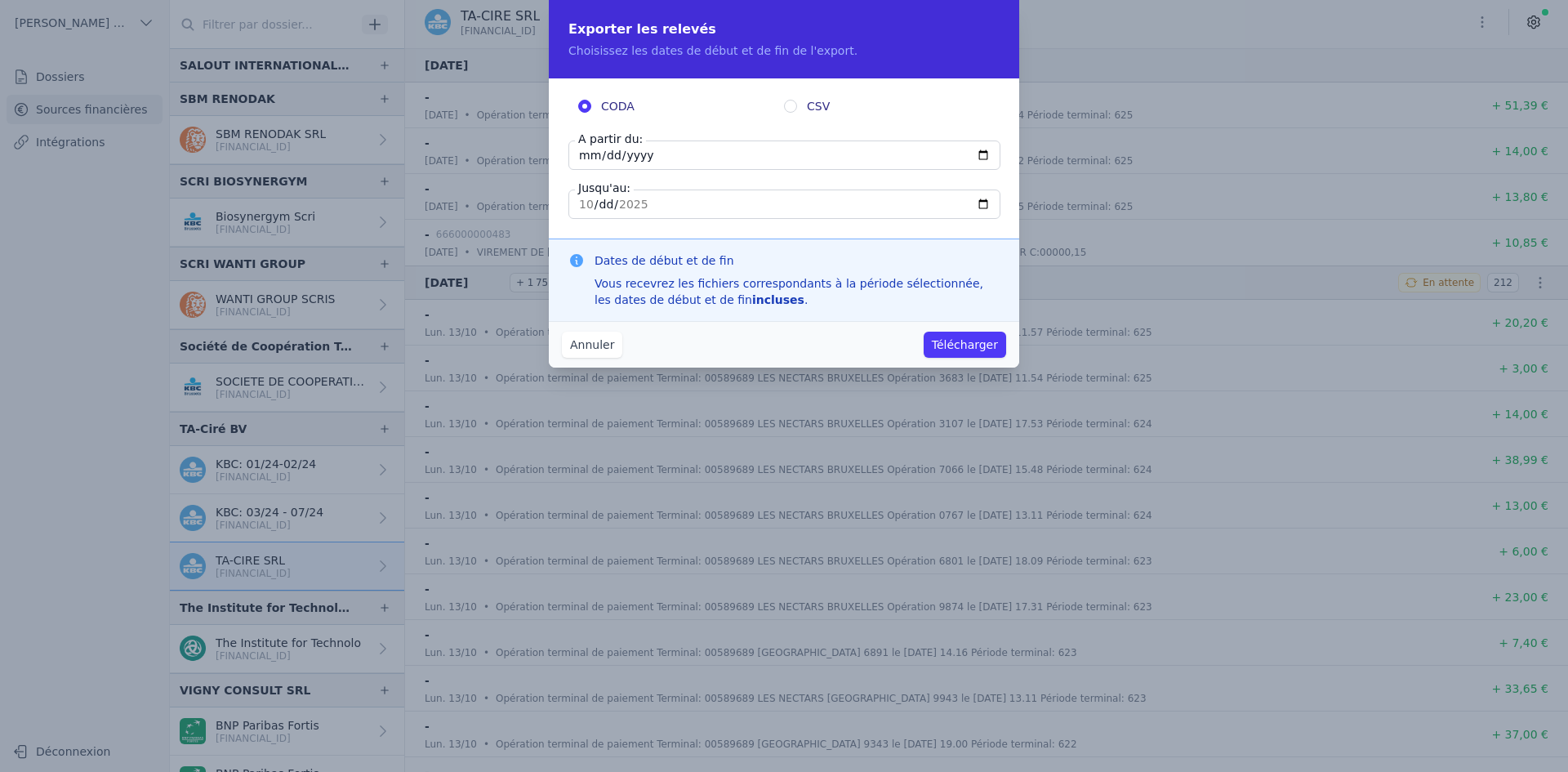
click at [580, 166] on input "[DATE]" at bounding box center [784, 156] width 432 height 30
type input "[DATE]"
click at [966, 353] on button "Télécharger" at bounding box center [965, 344] width 82 height 26
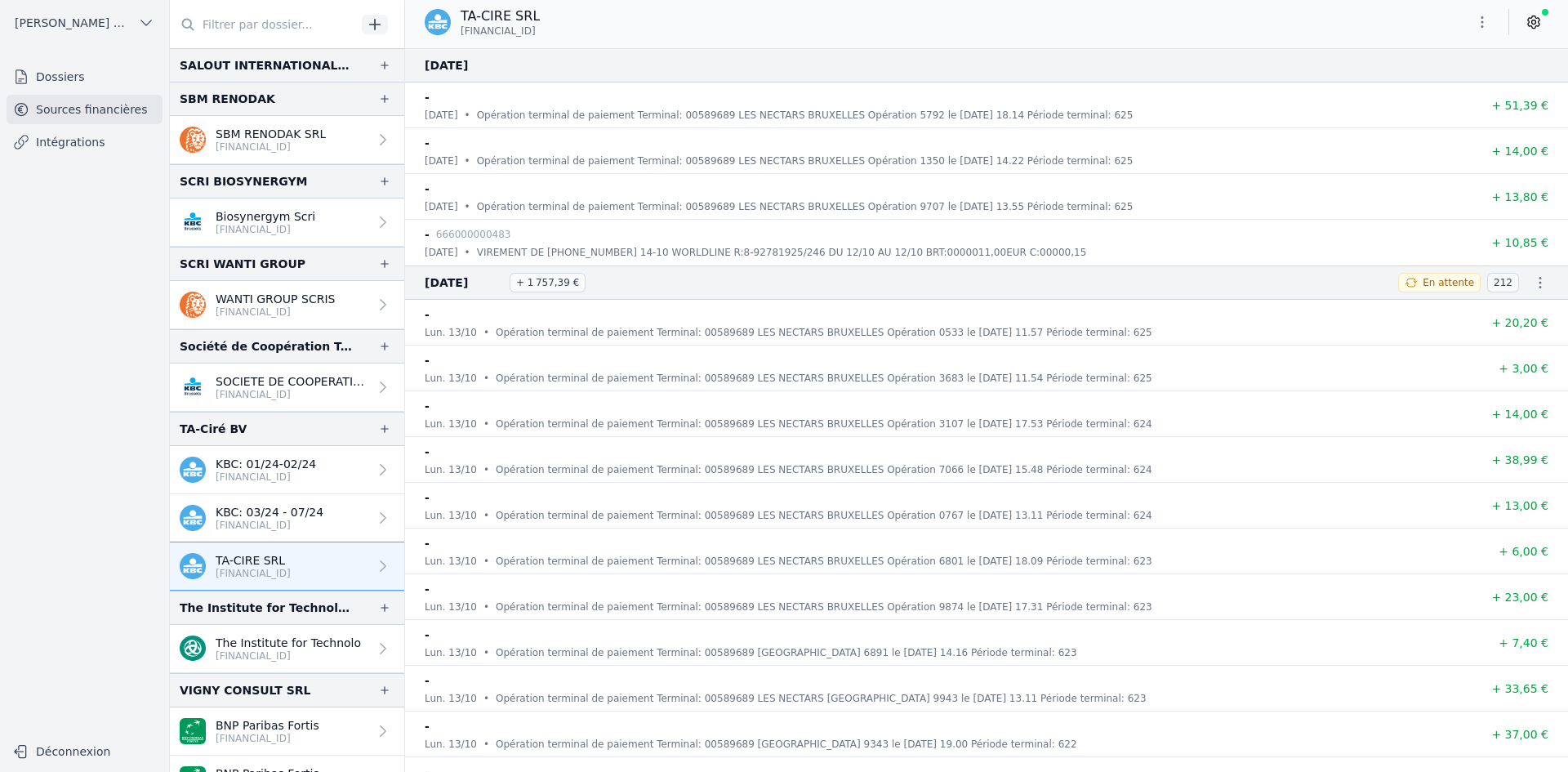
click at [277, 652] on p "[FINANCIAL_ID]" at bounding box center [288, 655] width 145 height 13
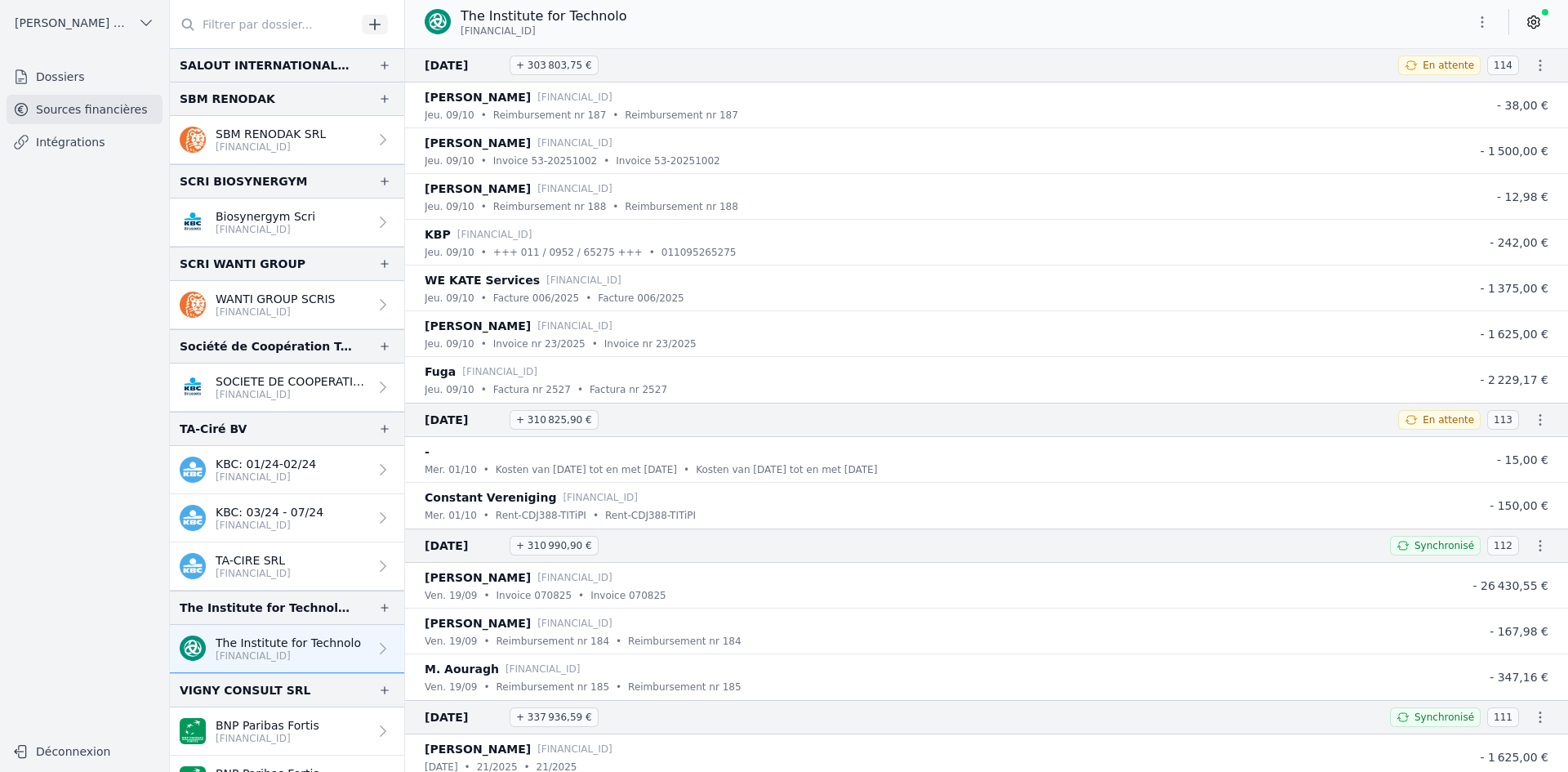
click at [1469, 16] on button "button" at bounding box center [1482, 22] width 33 height 26
click at [1445, 90] on button "Exporter" at bounding box center [1443, 86] width 117 height 30
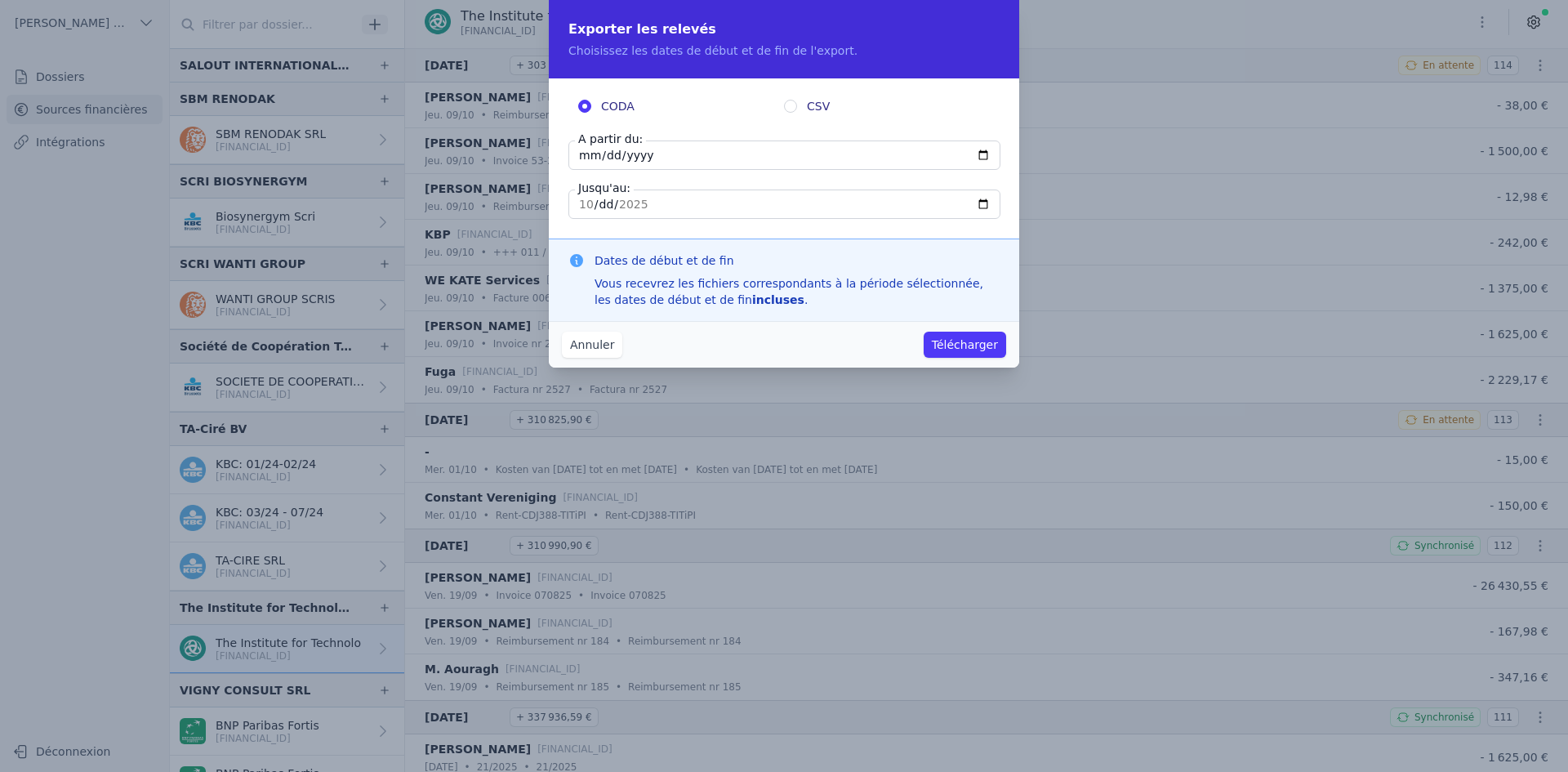
click at [565, 144] on div "CODA CSV A partir du: [DATE] Jusqu'au: [DATE]" at bounding box center [784, 158] width 470 height 160
click at [583, 161] on input "[DATE]" at bounding box center [784, 156] width 432 height 30
type input "[DATE]"
click at [960, 341] on button "Télécharger" at bounding box center [965, 344] width 82 height 26
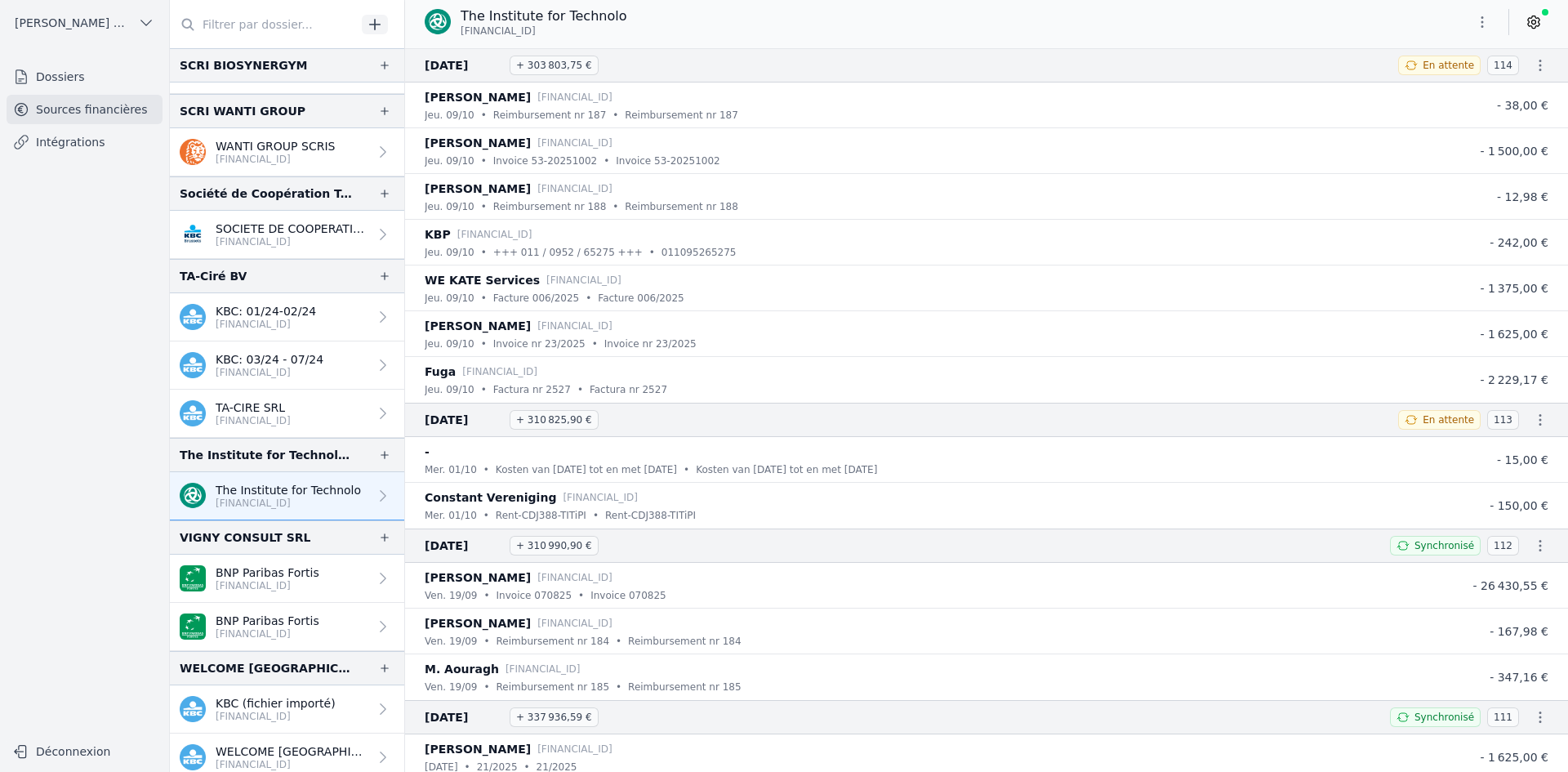
scroll to position [4035, 0]
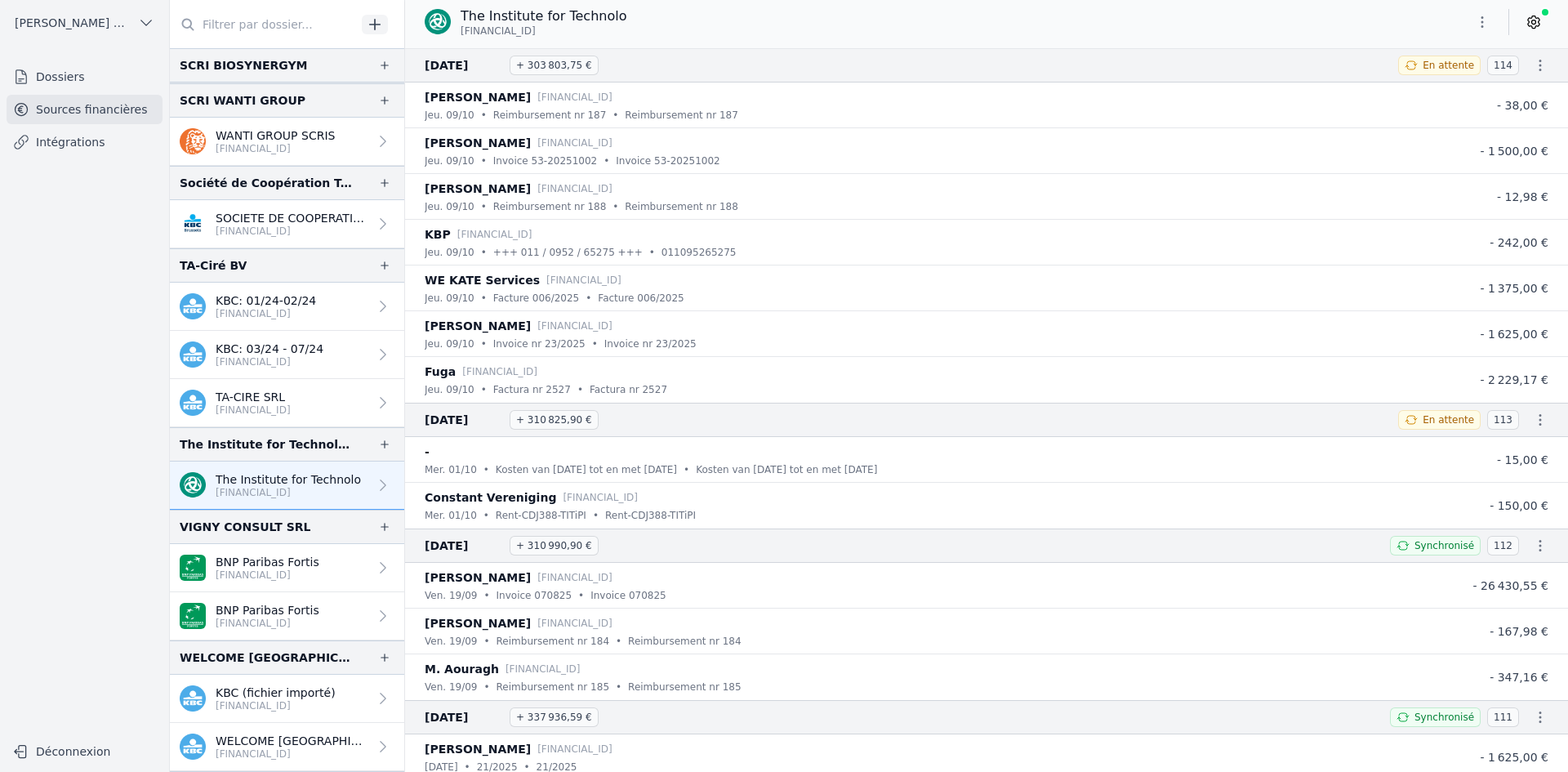
click at [263, 570] on p "[FINANCIAL_ID]" at bounding box center [267, 575] width 103 height 13
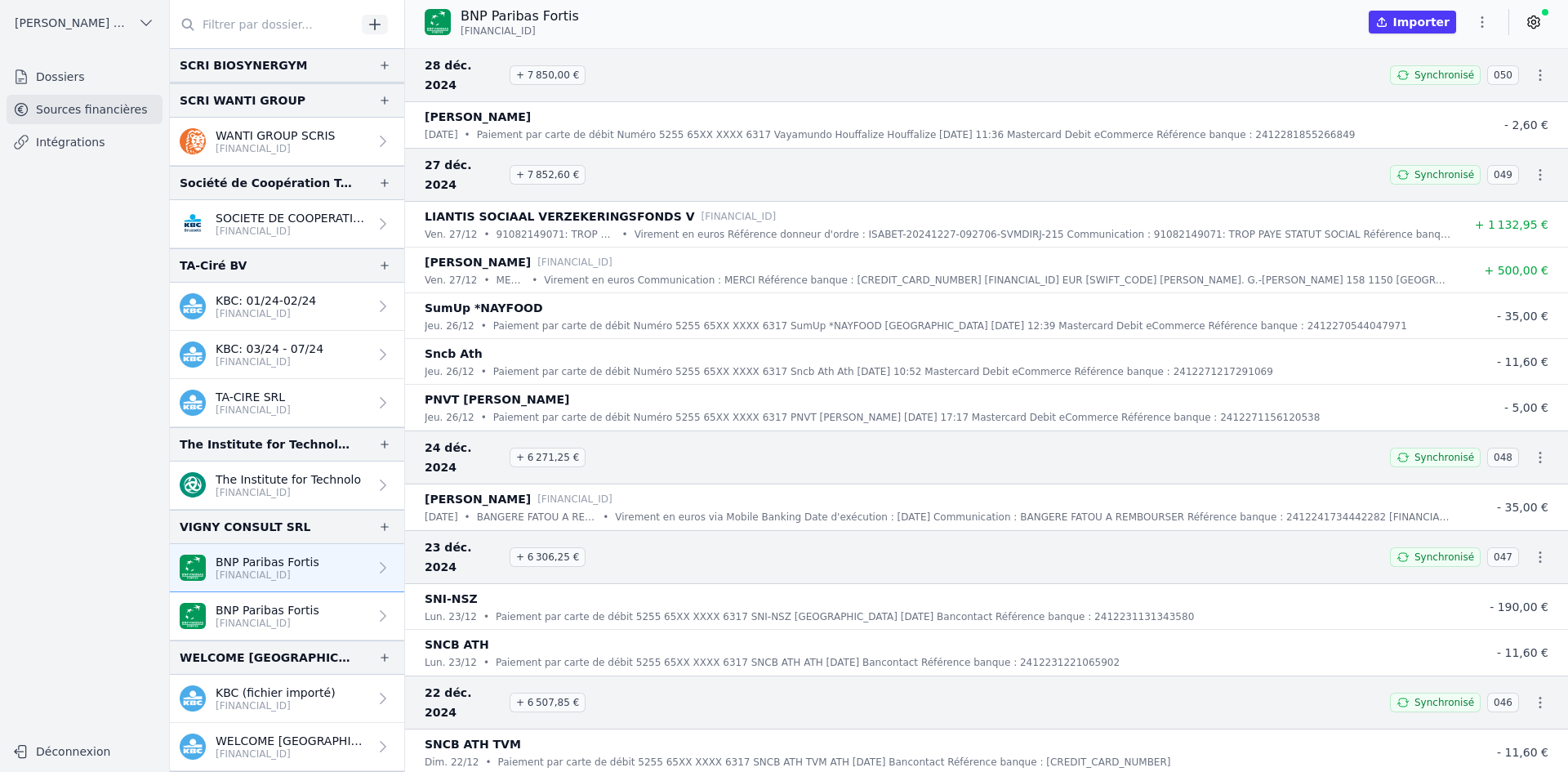
scroll to position [4117, 0]
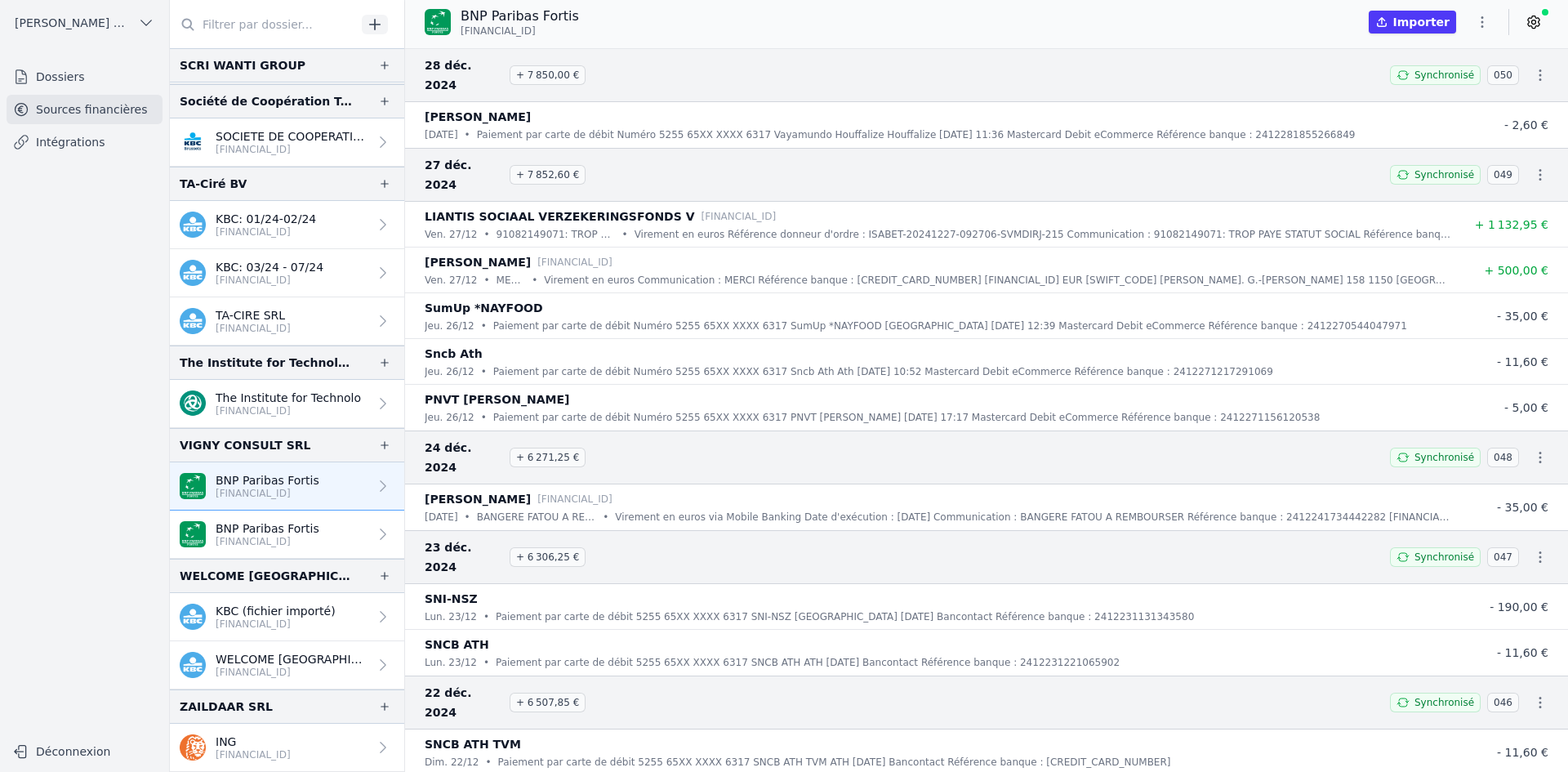
click at [246, 615] on p "KBC (fichier importé)" at bounding box center [275, 610] width 120 height 16
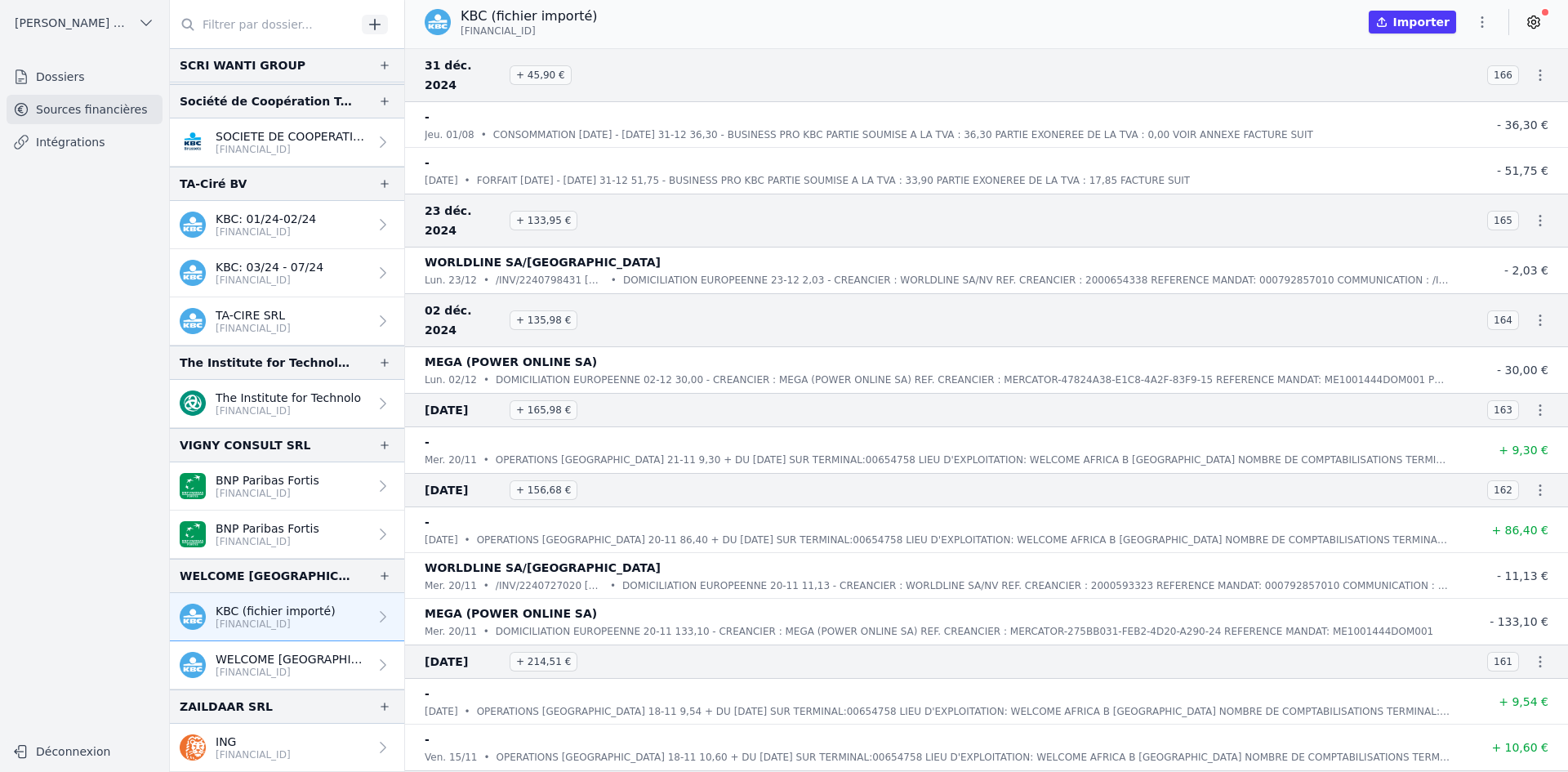
click at [247, 736] on p "ING" at bounding box center [253, 741] width 75 height 16
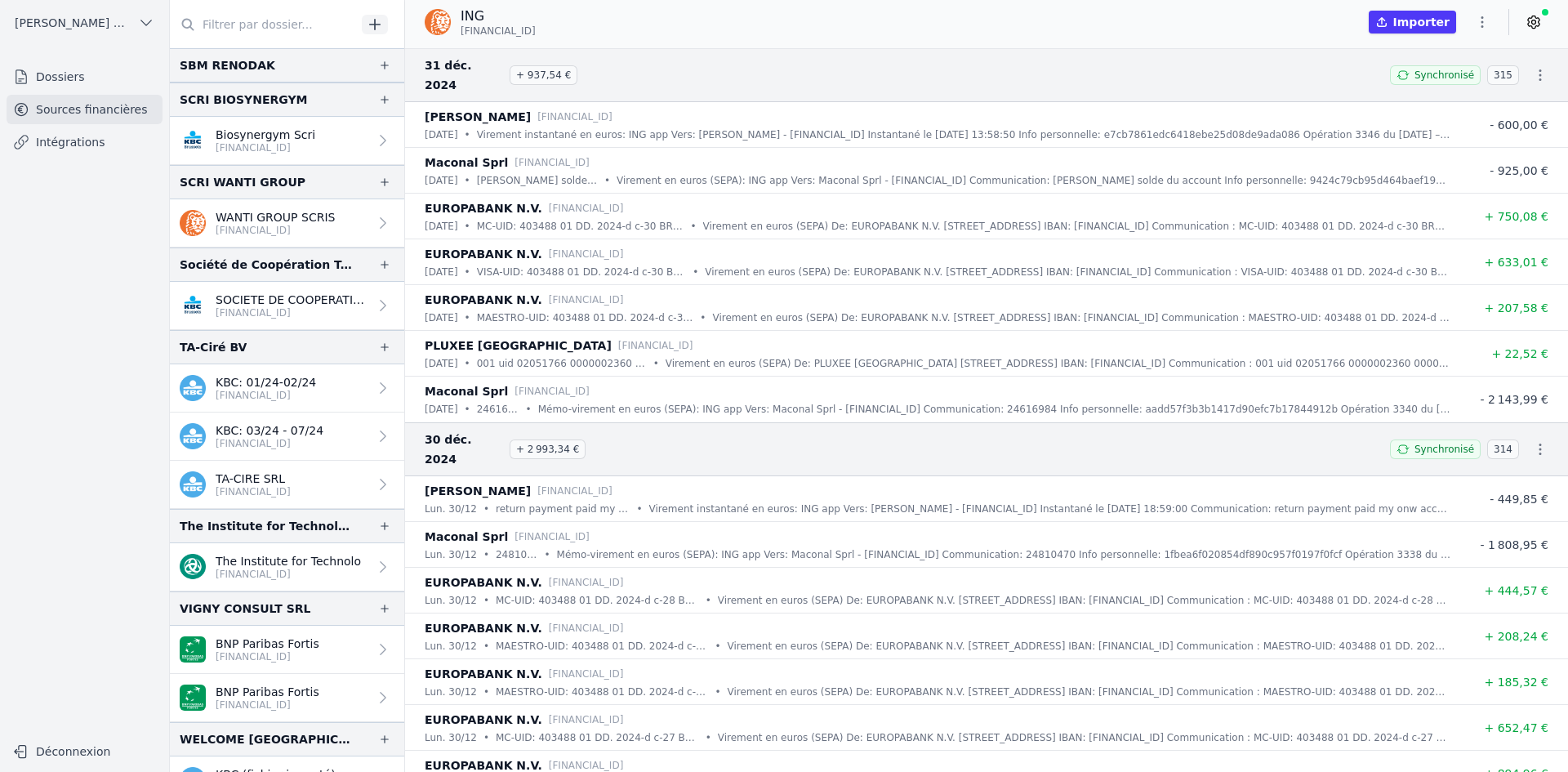
scroll to position [4117, 0]
